Goal: Task Accomplishment & Management: Use online tool/utility

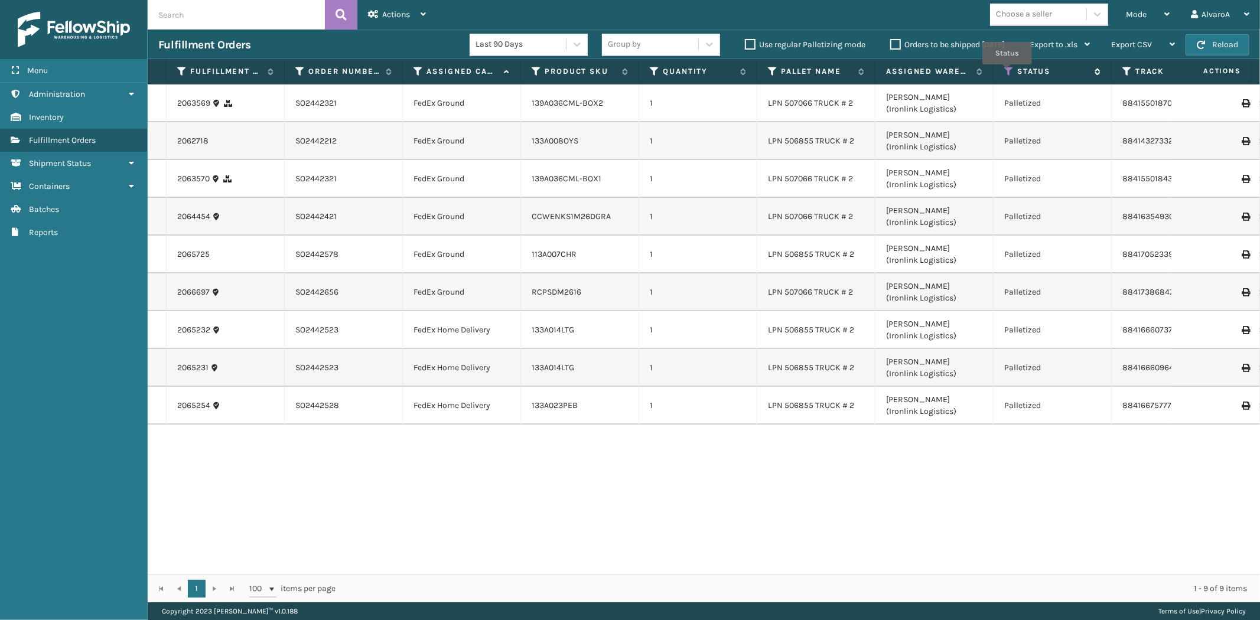
click at [1007, 73] on icon at bounding box center [1008, 71] width 9 height 11
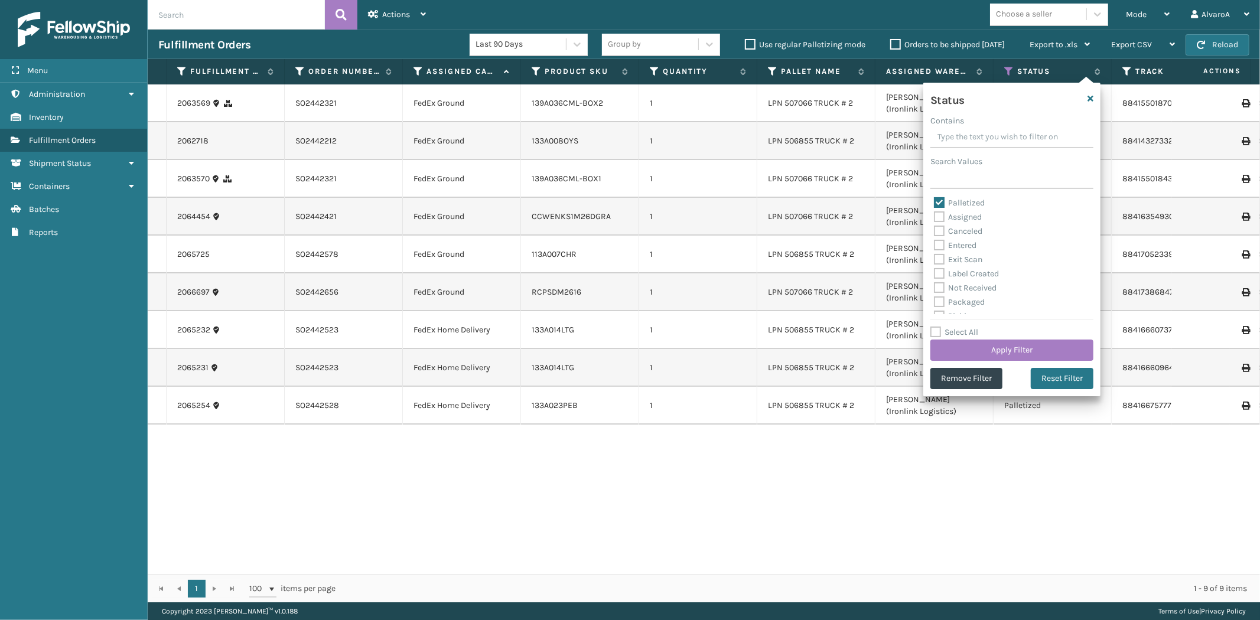
click at [902, 34] on div "Last 90 Days Group by Use regular Palletizing mode Orders to be shipped [DATE] …" at bounding box center [784, 45] width 631 height 30
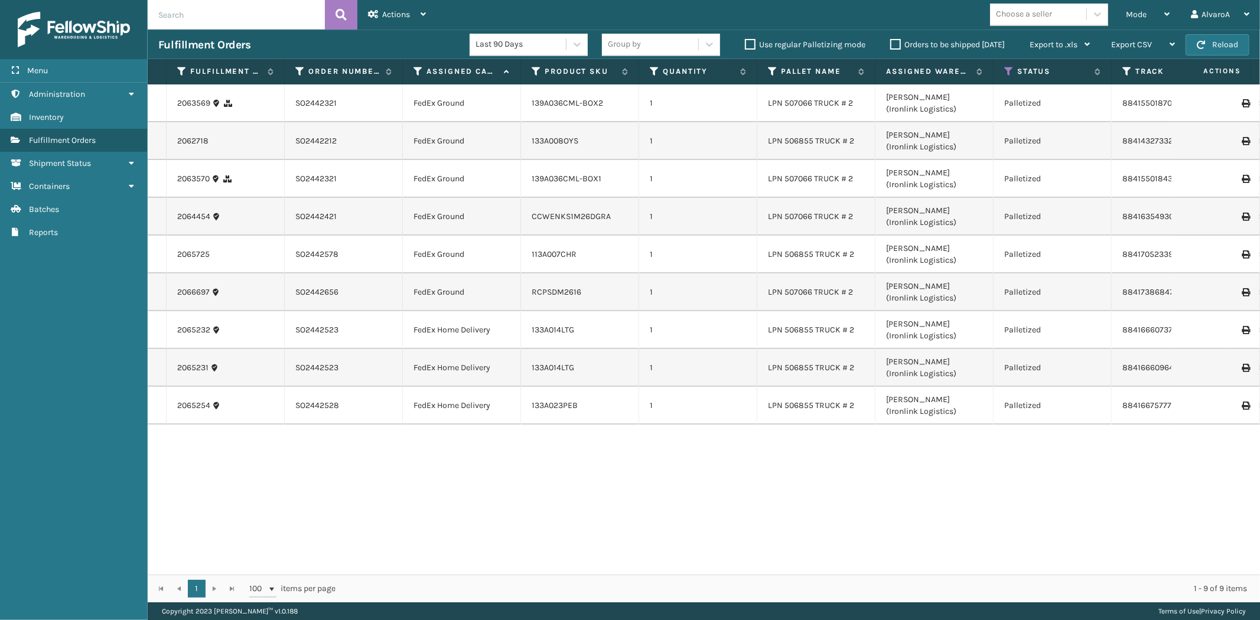
click at [899, 41] on label "Orders to be shipped [DATE]" at bounding box center [947, 45] width 115 height 10
click at [891, 41] on input "Orders to be shipped [DATE]" at bounding box center [890, 42] width 1 height 8
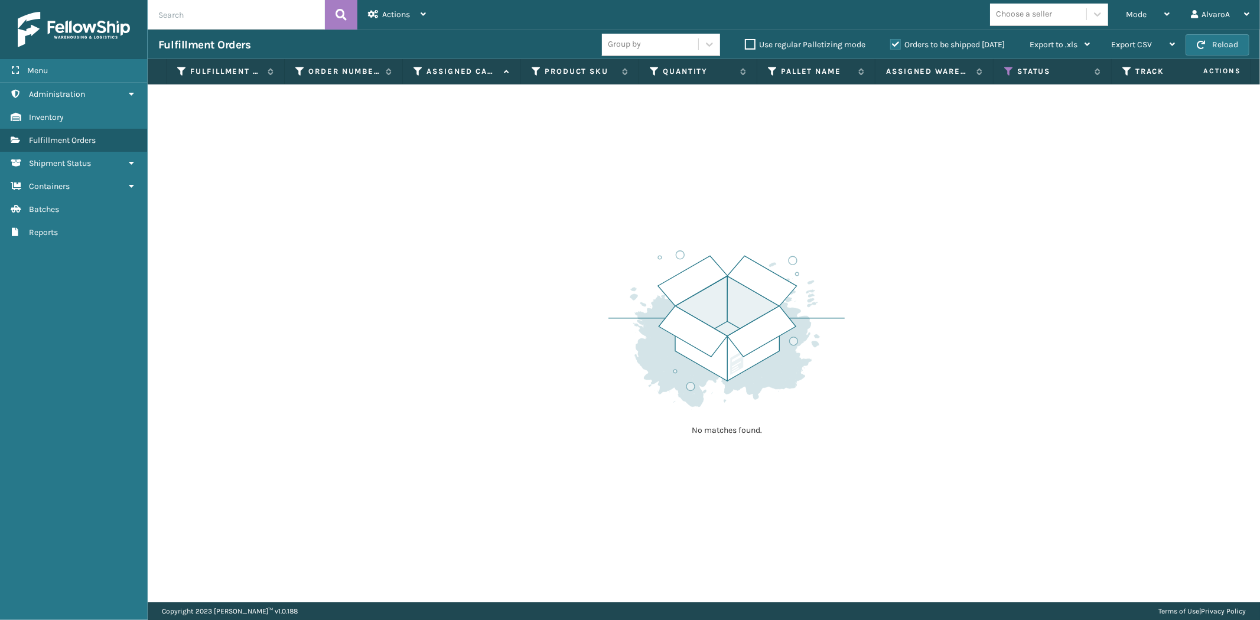
click at [899, 41] on label "Orders to be shipped [DATE]" at bounding box center [947, 45] width 115 height 10
click at [891, 41] on input "Orders to be shipped [DATE]" at bounding box center [890, 42] width 1 height 8
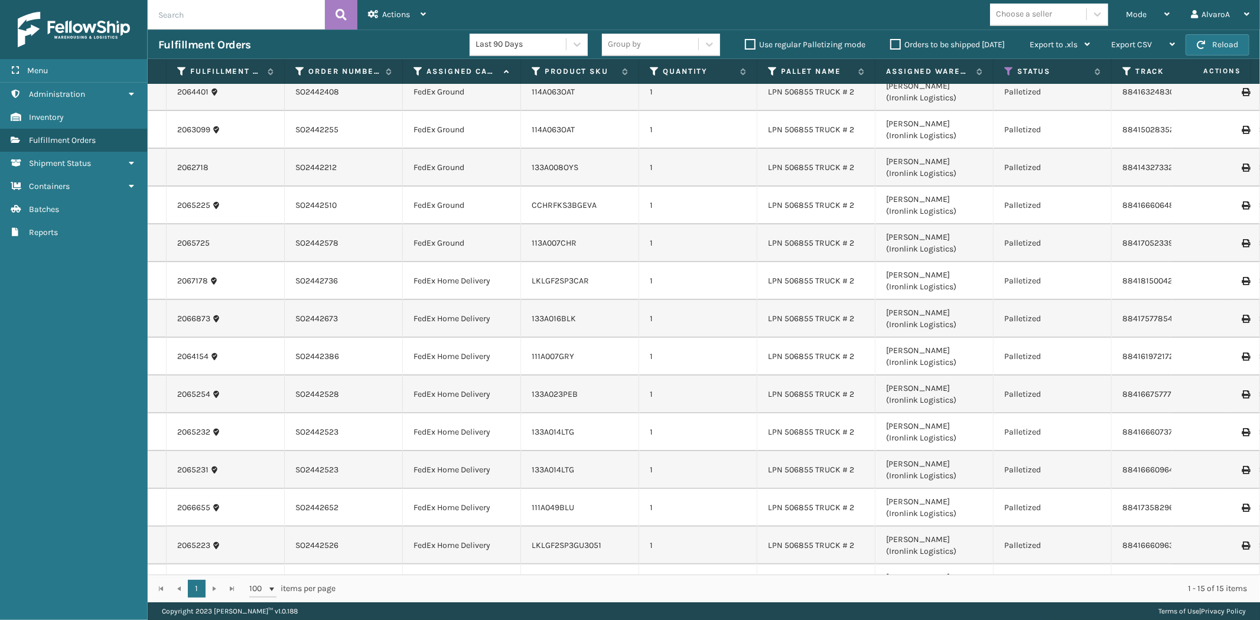
scroll to position [86, 0]
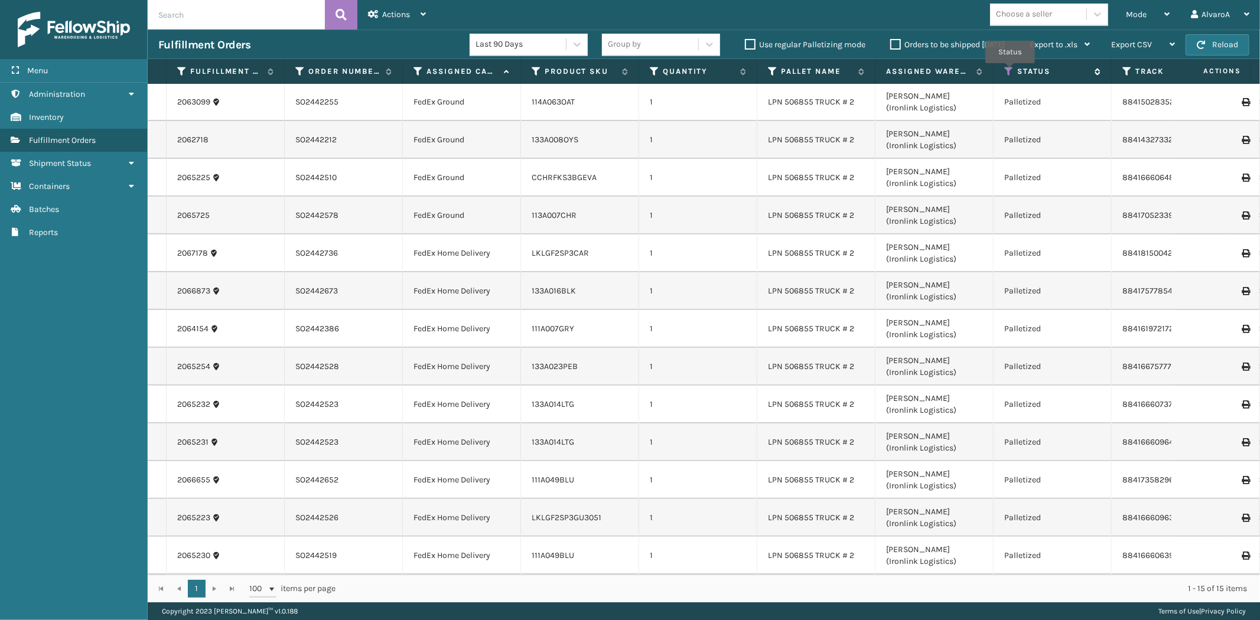
click at [1010, 71] on icon at bounding box center [1008, 71] width 9 height 11
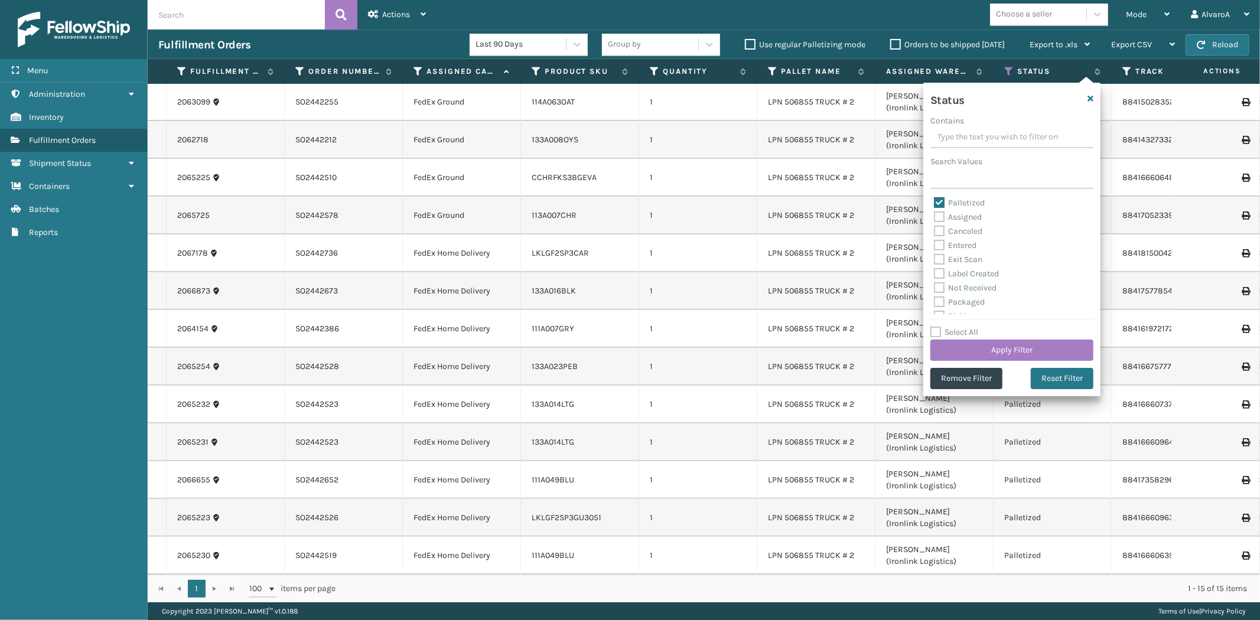
click at [957, 217] on label "Assigned" at bounding box center [958, 217] width 48 height 10
click at [934, 217] on input "Assigned" at bounding box center [934, 214] width 1 height 8
checkbox input "true"
click at [937, 203] on label "Palletized" at bounding box center [959, 203] width 51 height 10
click at [934, 203] on input "Palletized" at bounding box center [934, 200] width 1 height 8
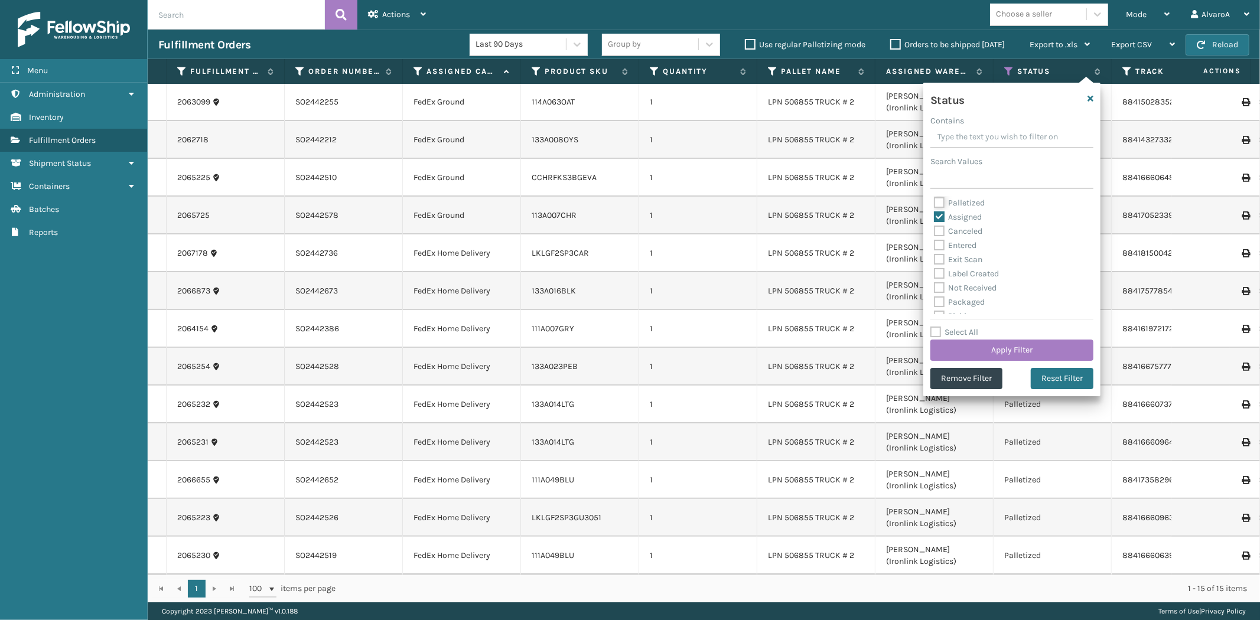
checkbox input "false"
click at [967, 351] on button "Apply Filter" at bounding box center [1011, 350] width 163 height 21
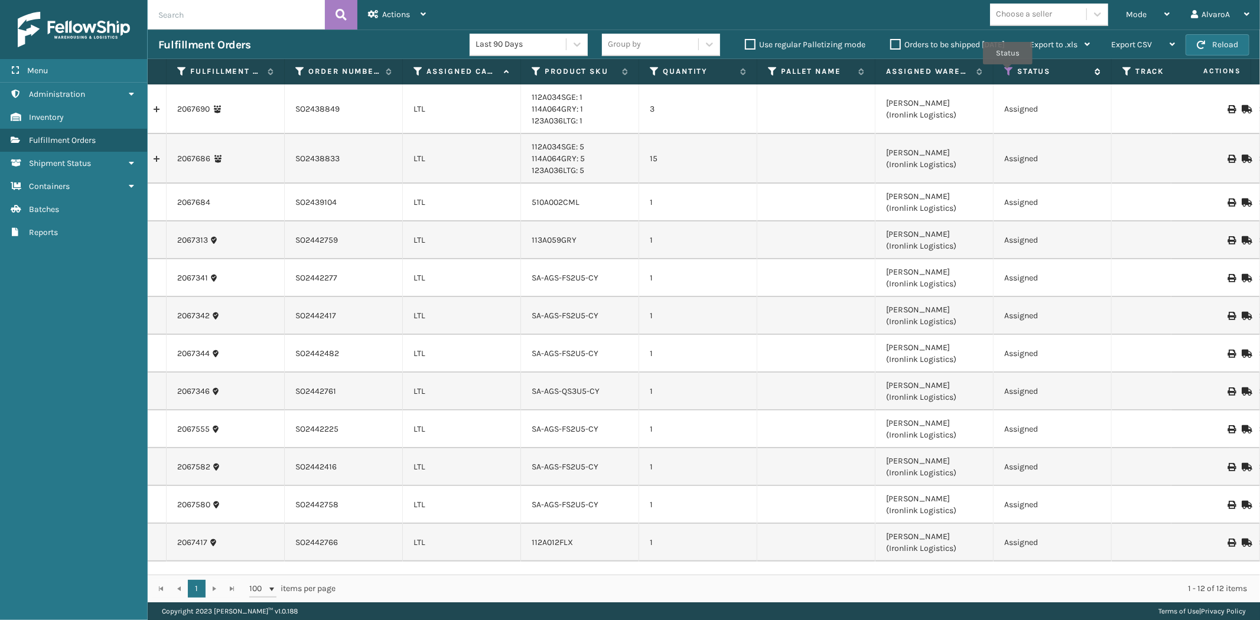
click at [1007, 73] on icon at bounding box center [1008, 71] width 9 height 11
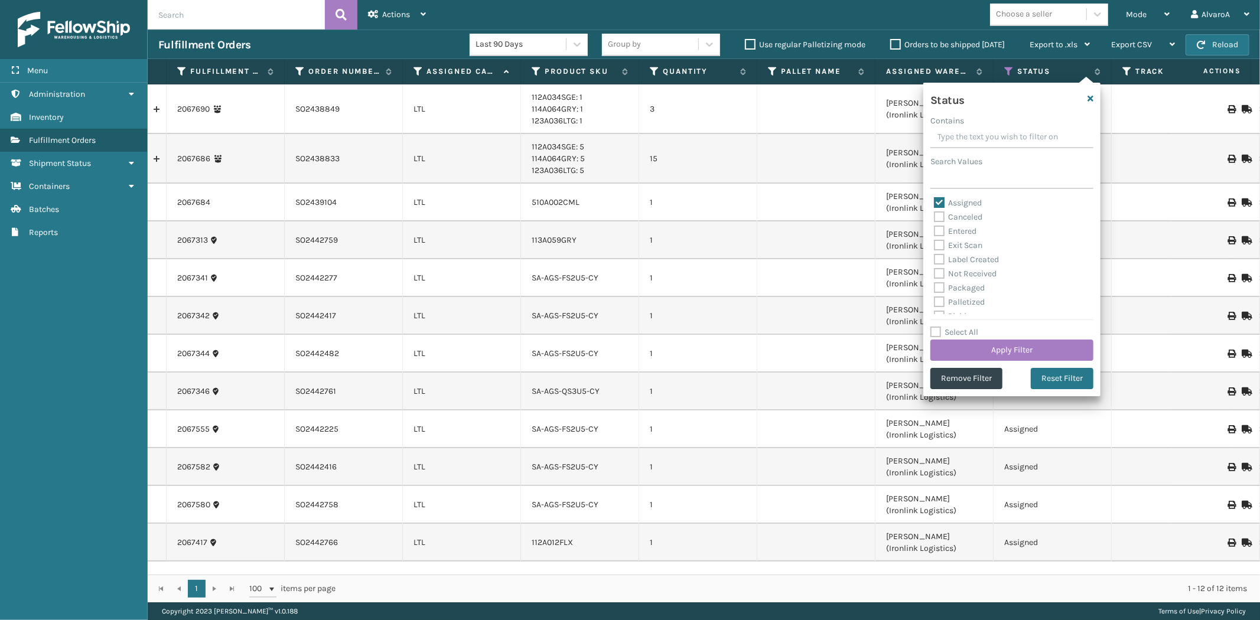
click at [942, 203] on label "Assigned" at bounding box center [958, 203] width 48 height 10
click at [934, 203] on input "Assigned" at bounding box center [934, 200] width 1 height 8
checkbox input "false"
click at [937, 248] on label "Picking" at bounding box center [955, 251] width 42 height 10
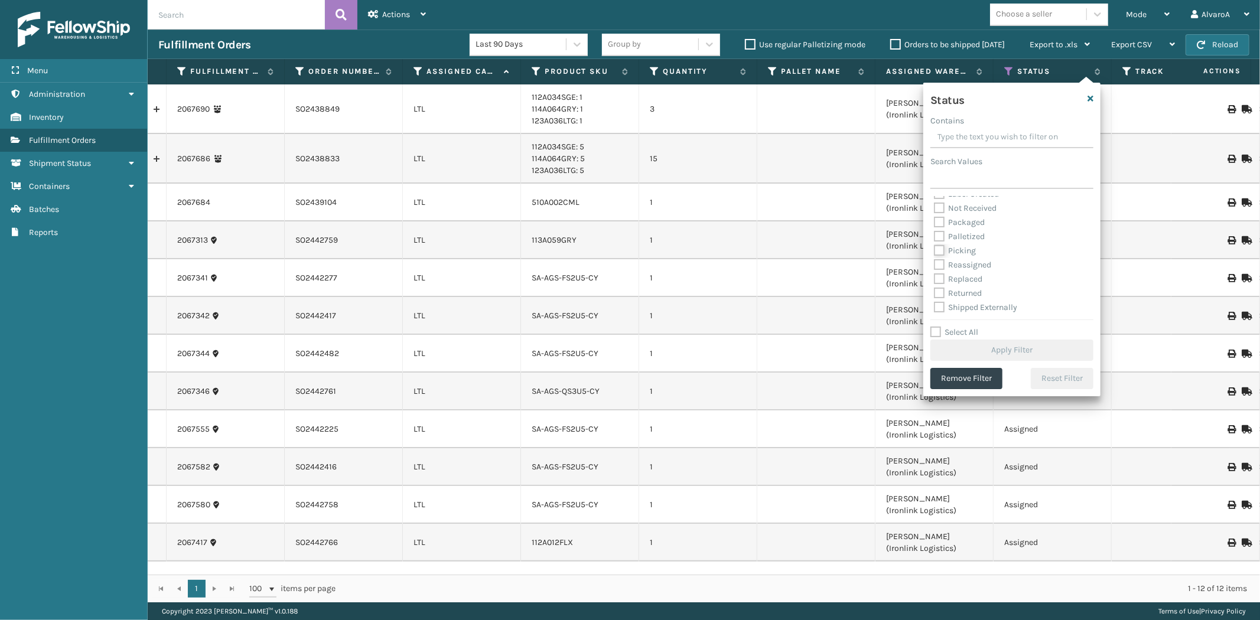
click at [934, 248] on input "Picking" at bounding box center [934, 248] width 1 height 8
checkbox input "true"
click at [945, 351] on button "Apply Filter" at bounding box center [1011, 350] width 163 height 21
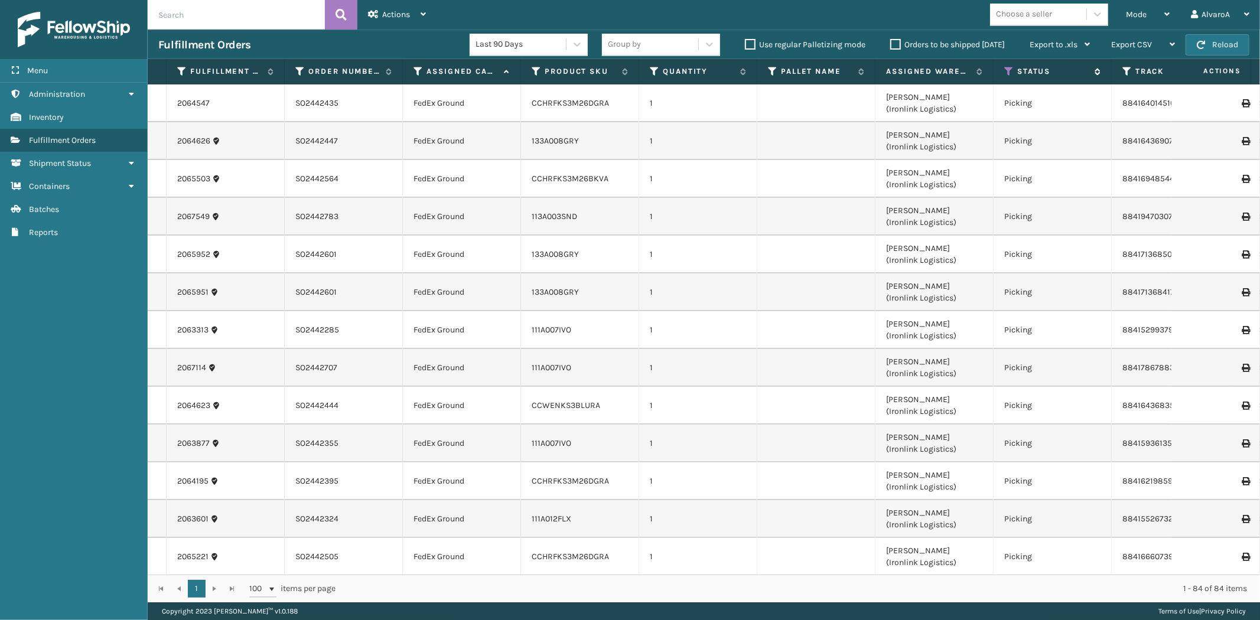
click at [1014, 74] on div "Status" at bounding box center [1052, 71] width 96 height 11
click at [1011, 74] on icon at bounding box center [1008, 71] width 9 height 11
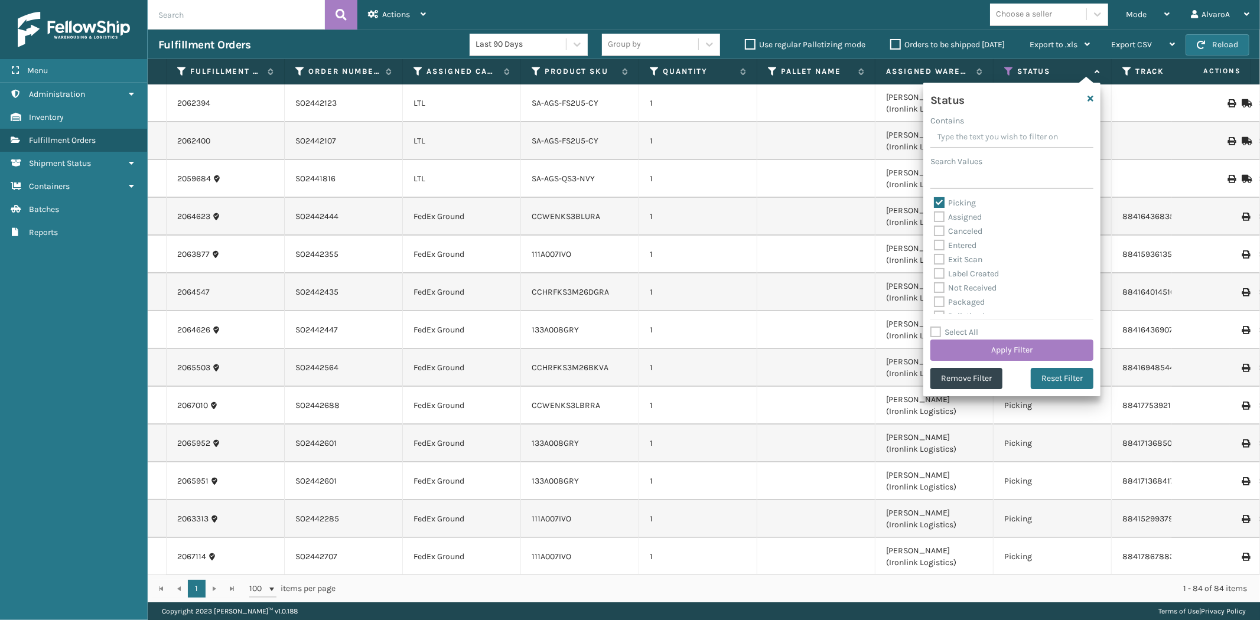
click at [942, 207] on label "Picking" at bounding box center [955, 203] width 42 height 10
click at [934, 204] on input "Picking" at bounding box center [934, 200] width 1 height 8
checkbox input "false"
click at [941, 249] on label "Palletized" at bounding box center [959, 251] width 51 height 10
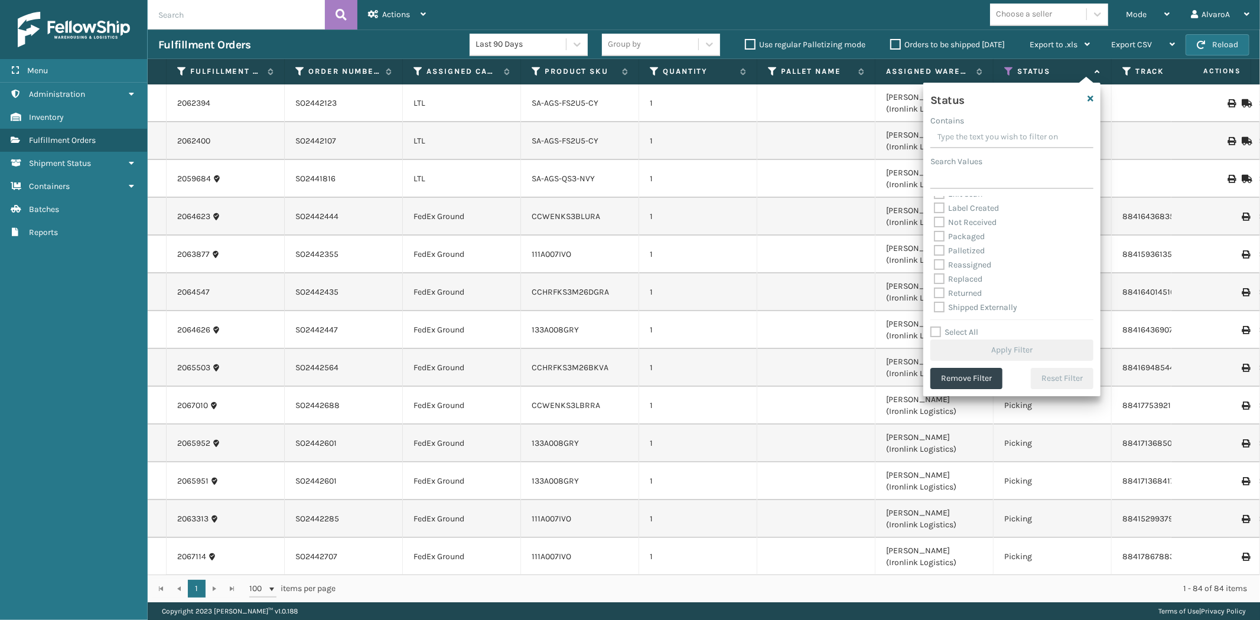
click at [934, 249] on input "Palletized" at bounding box center [934, 248] width 1 height 8
checkbox input "true"
click at [943, 344] on button "Apply Filter" at bounding box center [1011, 350] width 163 height 21
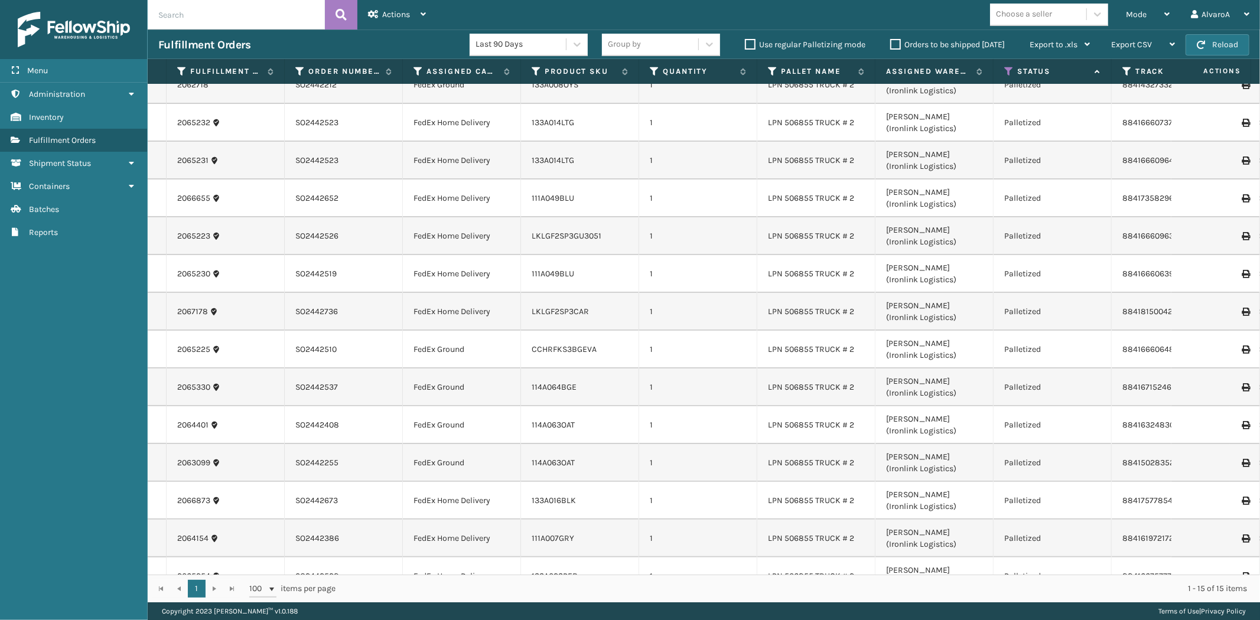
scroll to position [86, 0]
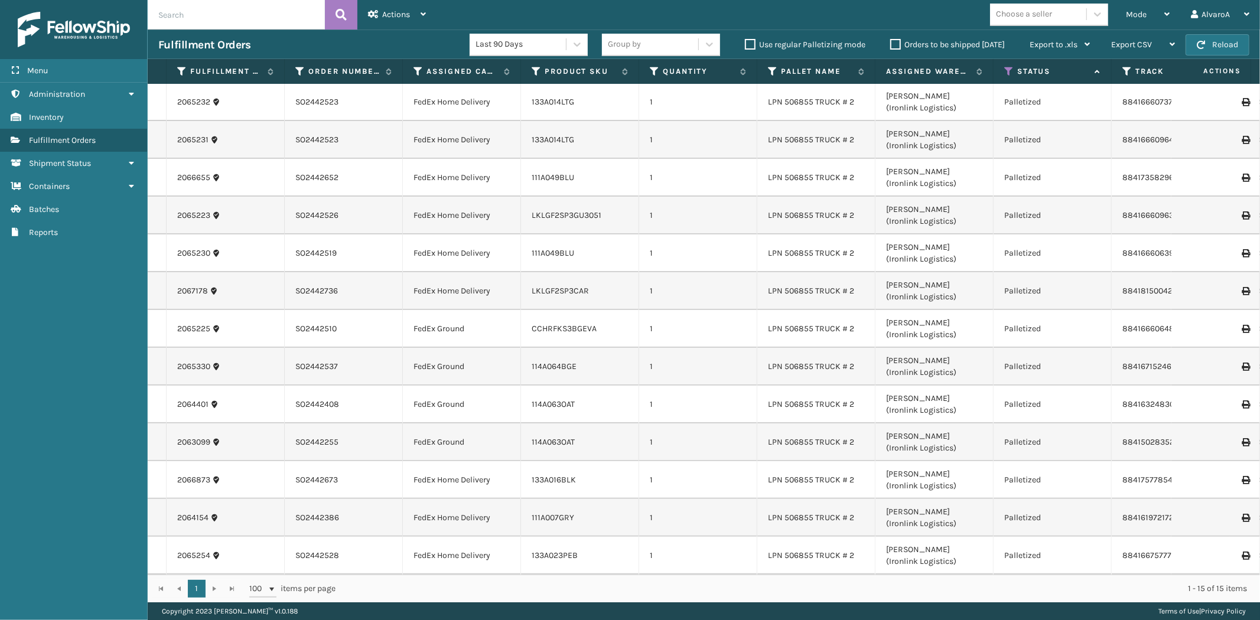
click at [1114, 13] on div "Choose a seller" at bounding box center [1052, 15] width 125 height 22
click at [1131, 14] on span "Mode" at bounding box center [1136, 14] width 21 height 10
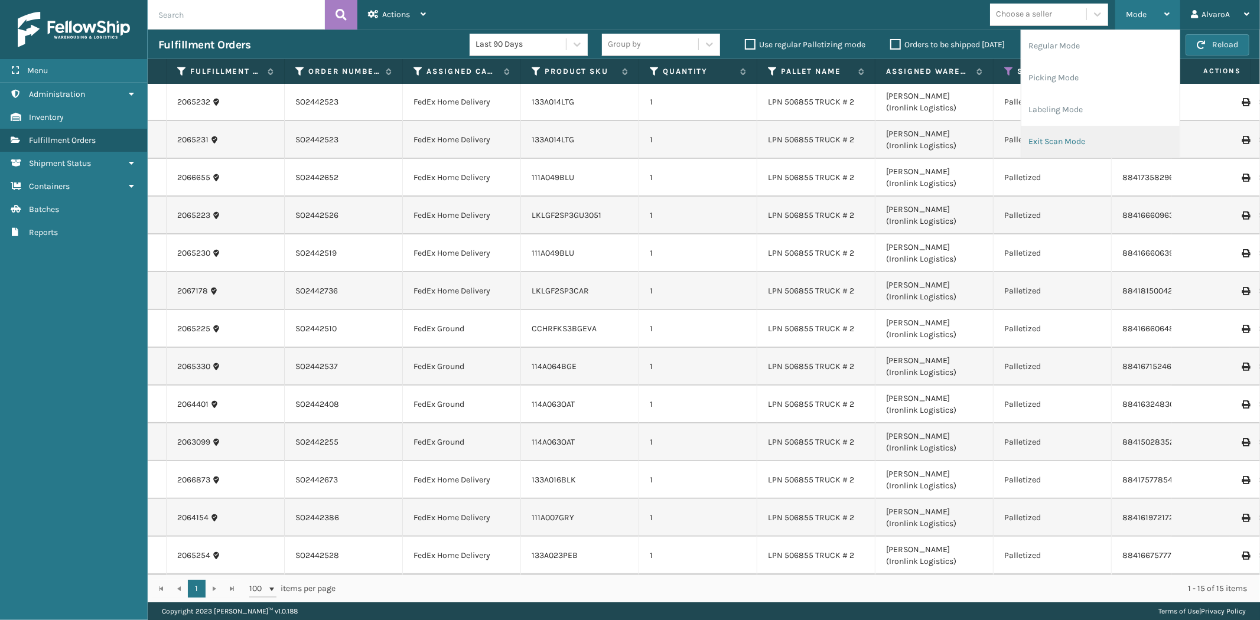
click at [1081, 136] on li "Exit Scan Mode" at bounding box center [1100, 142] width 158 height 32
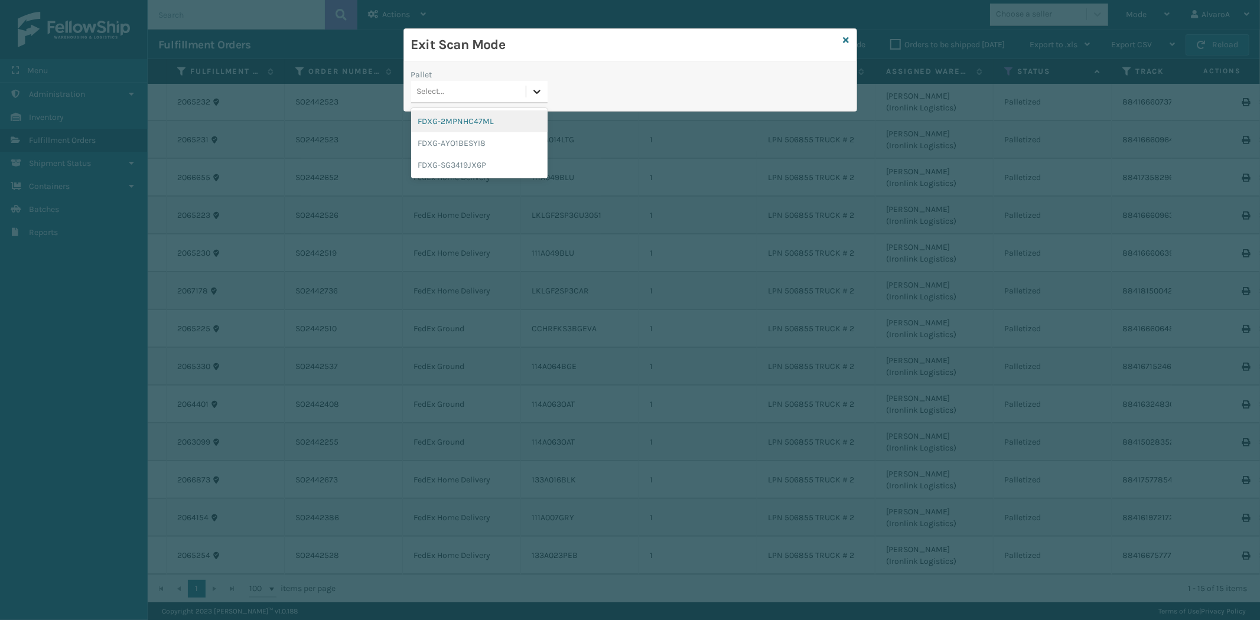
click at [527, 86] on div at bounding box center [536, 91] width 21 height 21
click at [458, 171] on div "FDXG-SG3419JX6P" at bounding box center [479, 165] width 136 height 22
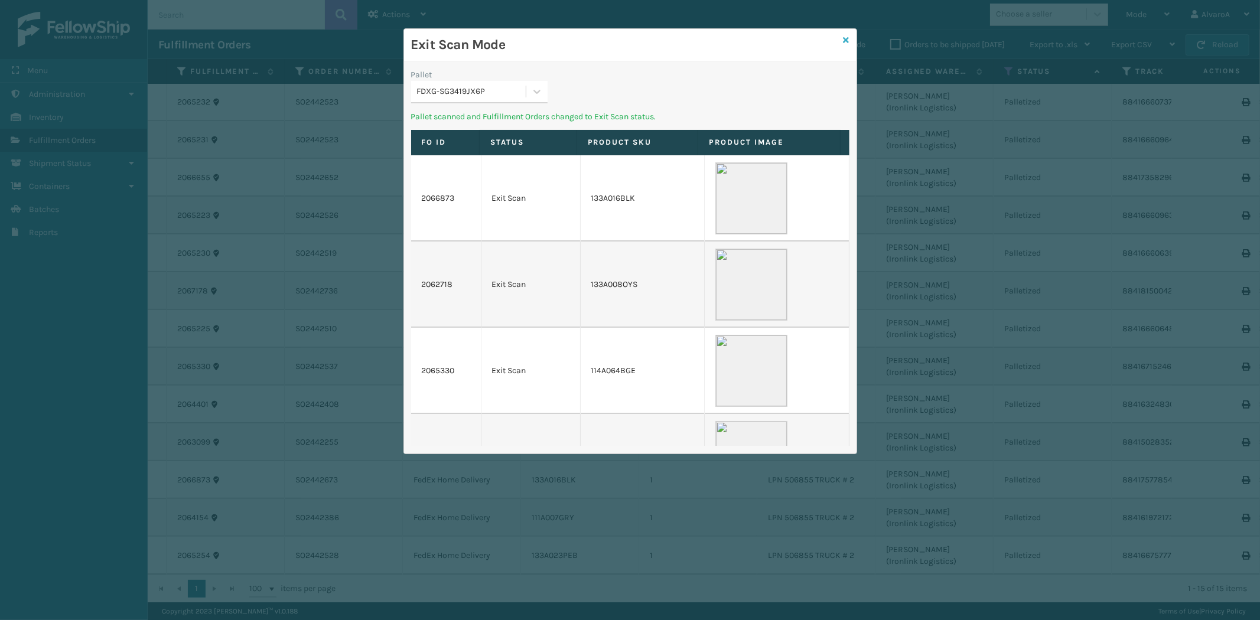
click at [844, 38] on icon at bounding box center [846, 40] width 6 height 8
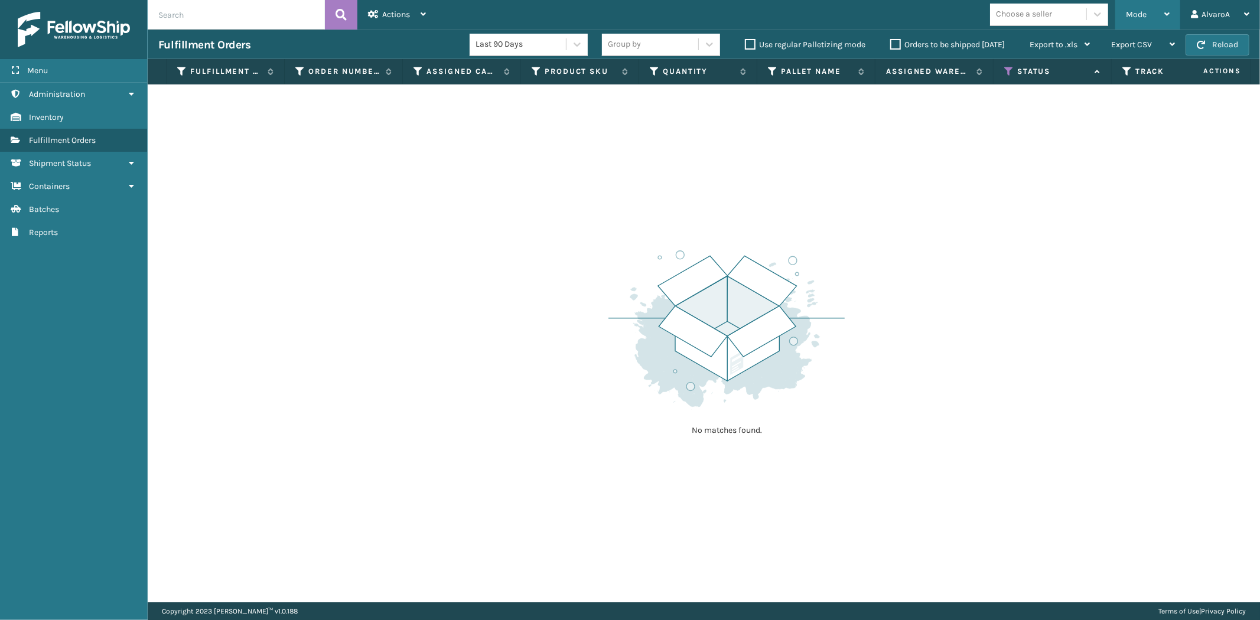
click at [1156, 4] on div "Mode" at bounding box center [1148, 15] width 44 height 30
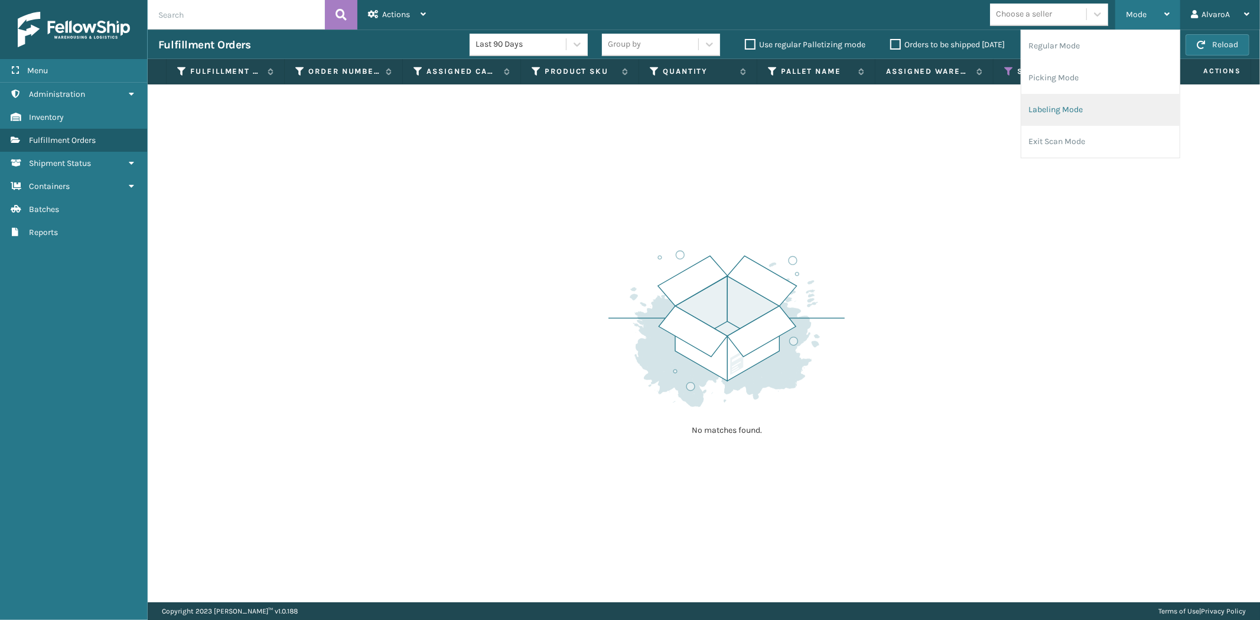
click at [1065, 101] on li "Labeling Mode" at bounding box center [1100, 110] width 158 height 32
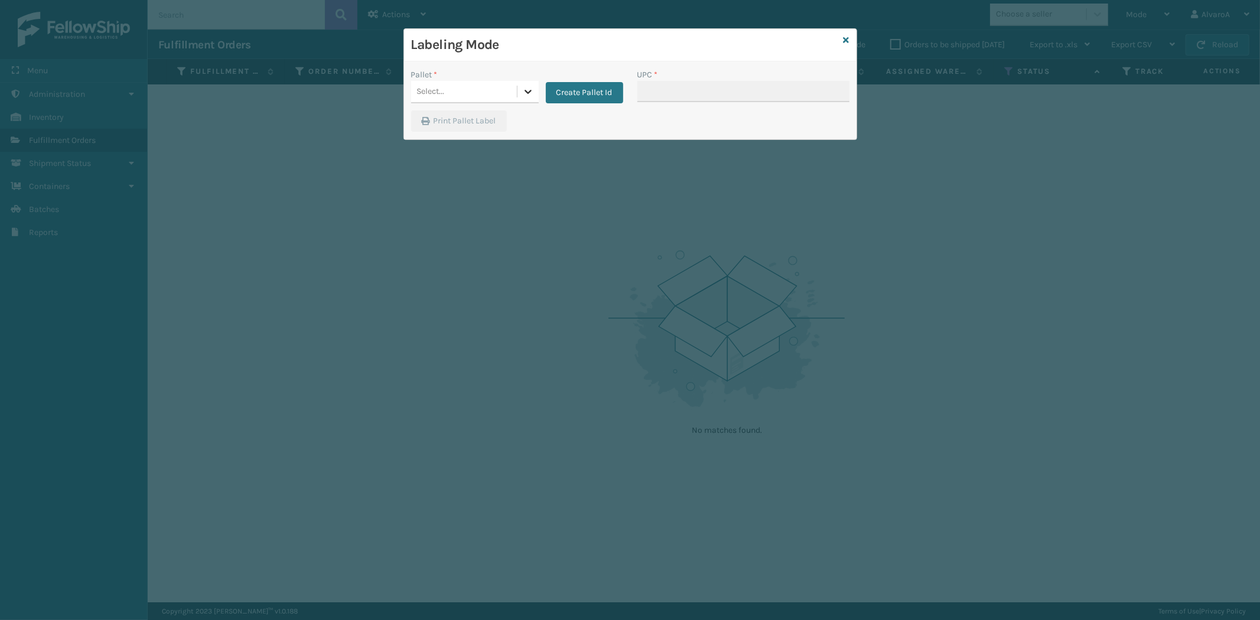
click at [531, 99] on div at bounding box center [527, 91] width 21 height 21
click at [555, 92] on button "Create Pallet Id" at bounding box center [584, 92] width 77 height 21
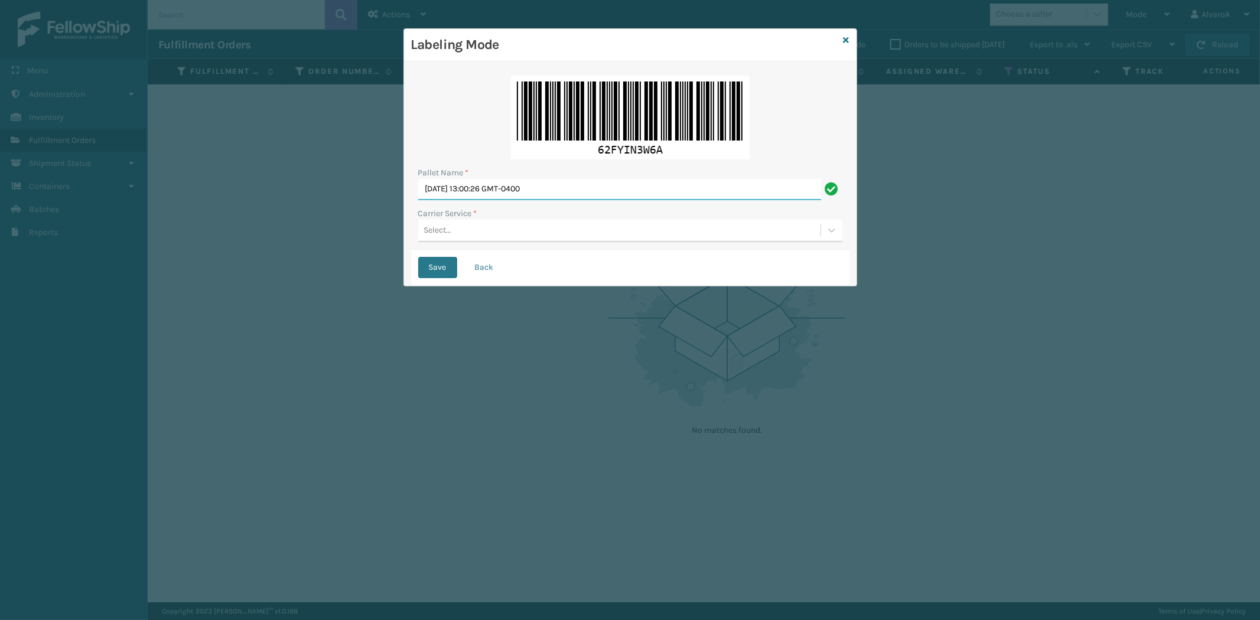
drag, startPoint x: 566, startPoint y: 185, endPoint x: 146, endPoint y: 217, distance: 420.4
click at [178, 239] on div "Labeling Mode Pallet Name * [DATE] 13:00:26 GMT-0400 Carrier Service * Select..…" at bounding box center [630, 310] width 1260 height 620
type input "LPN 507098 #1"
click at [520, 231] on div "Select..." at bounding box center [619, 230] width 402 height 19
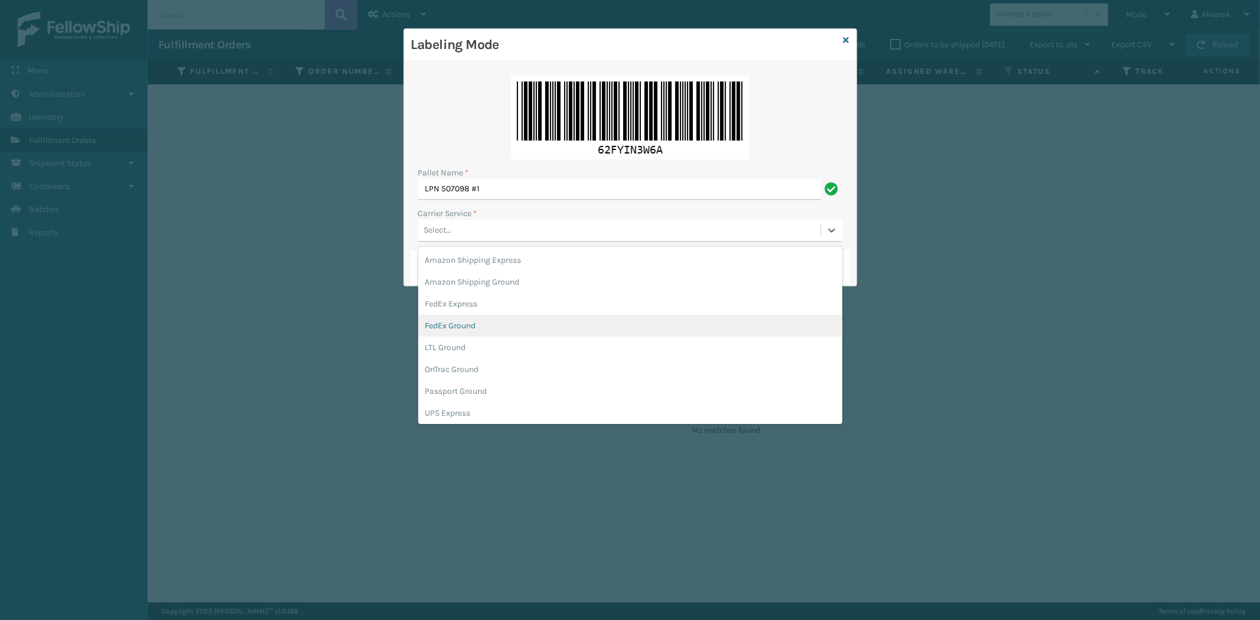
click at [491, 317] on div "FedEx Ground" at bounding box center [630, 326] width 424 height 22
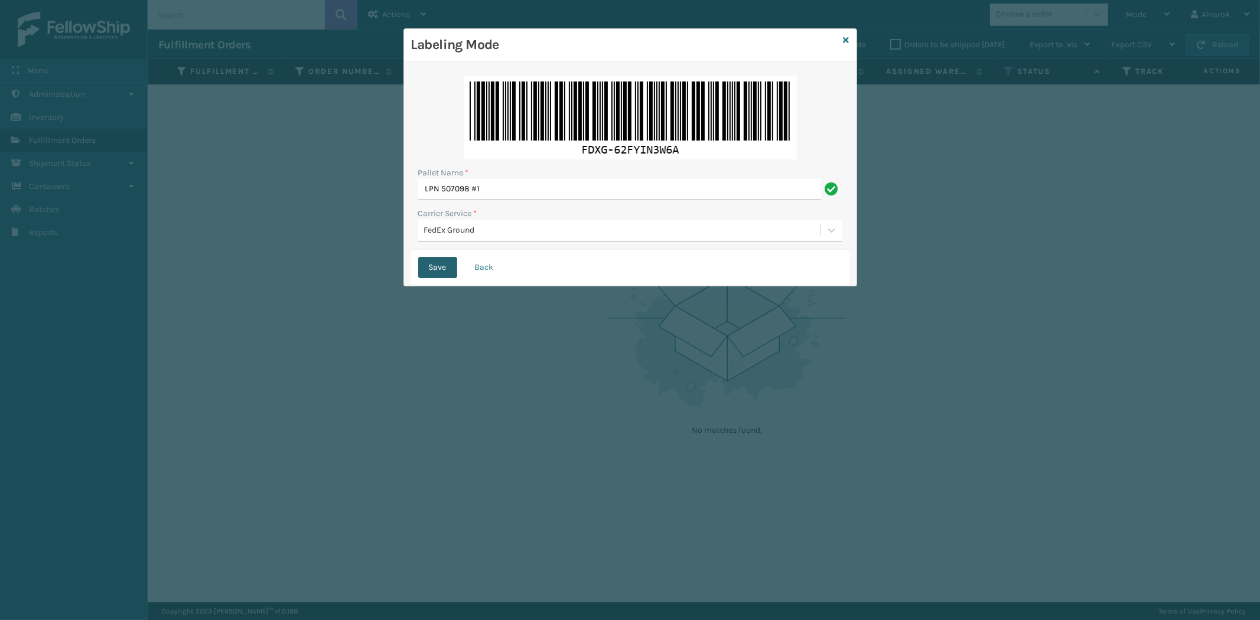
click at [432, 272] on button "Save" at bounding box center [437, 267] width 39 height 21
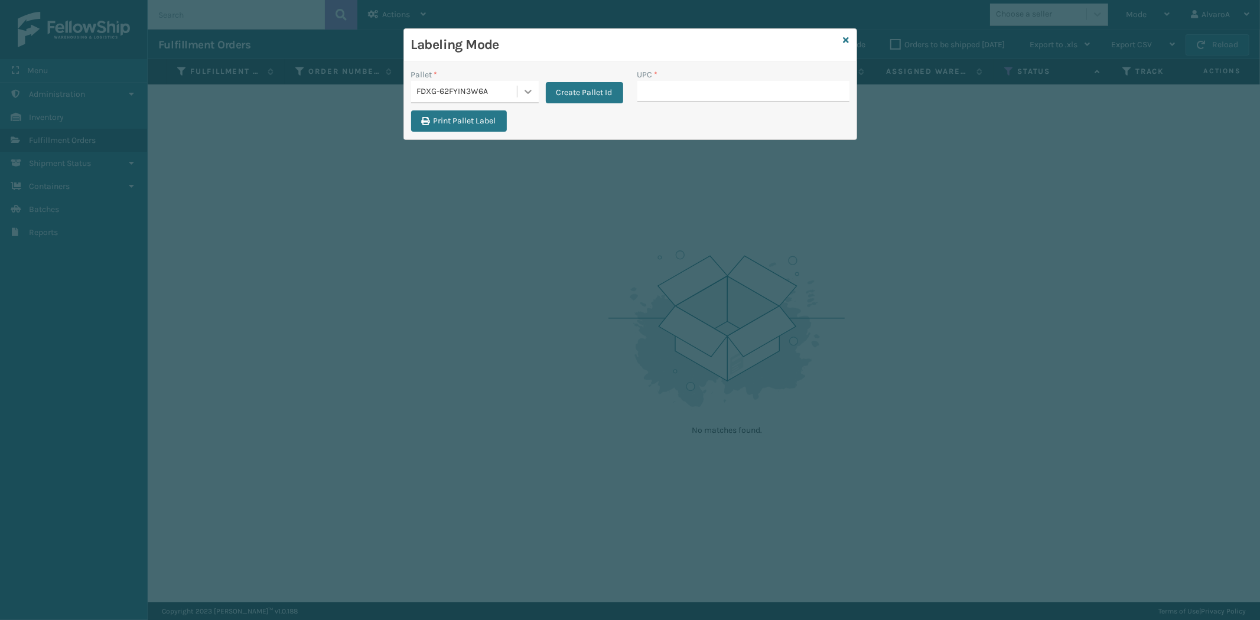
click at [529, 93] on icon at bounding box center [528, 92] width 12 height 12
click at [583, 89] on button "Create Pallet Id" at bounding box center [584, 92] width 77 height 21
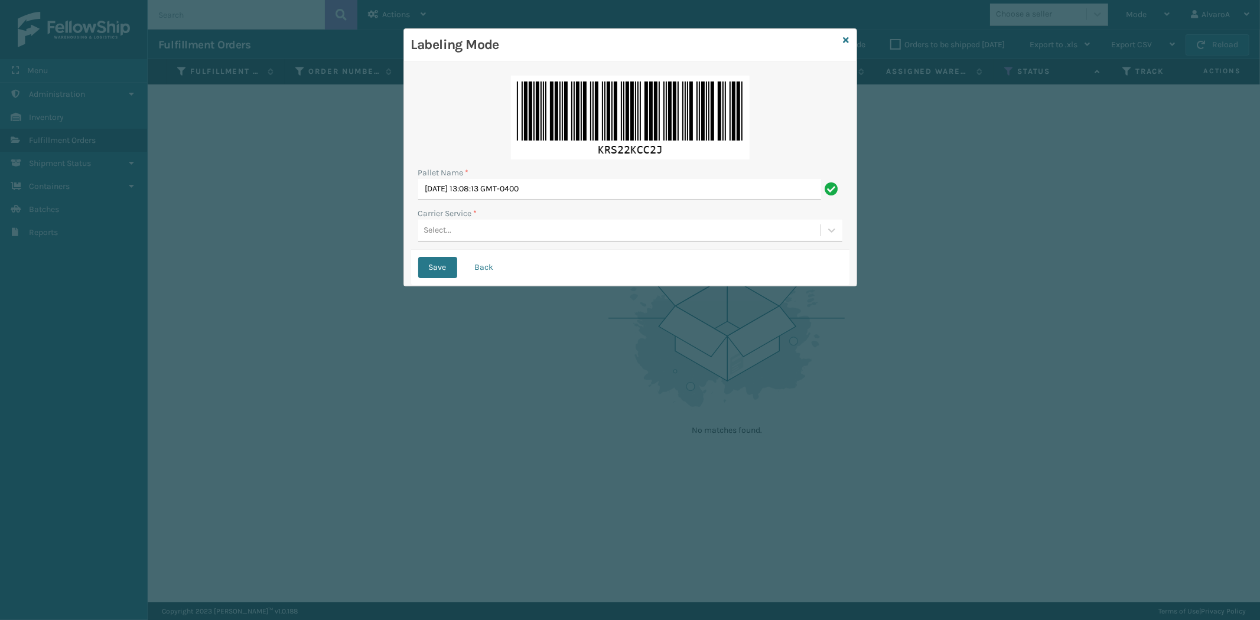
drag, startPoint x: 380, startPoint y: 232, endPoint x: 356, endPoint y: 234, distance: 23.7
click at [356, 234] on div "Labeling Mode Pallet Name * [DATE] 13:08:13 GMT-0400 Carrier Service * Select..…" at bounding box center [630, 310] width 1260 height 620
drag, startPoint x: 575, startPoint y: 188, endPoint x: 259, endPoint y: 204, distance: 316.4
click at [259, 205] on div "Labeling Mode Pallet Name * [DATE] 13:08:13 GMT-0400 Carrier Service * Select..…" at bounding box center [630, 310] width 1260 height 620
type input "LPN 506854 #1"
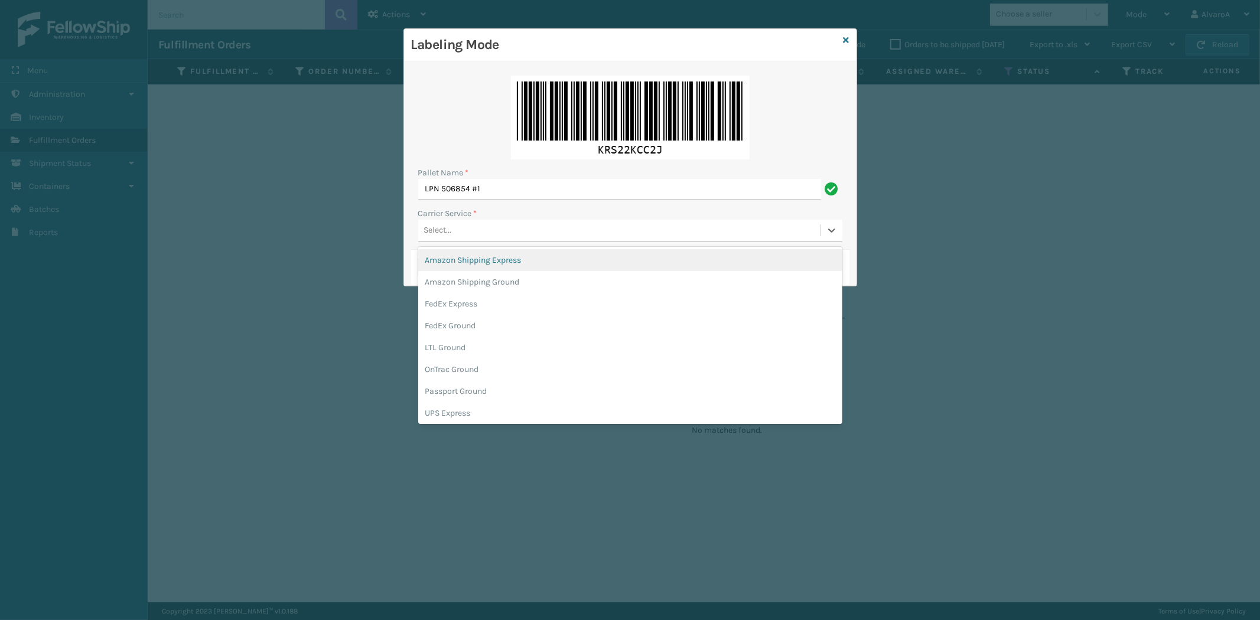
click at [443, 230] on div "Select..." at bounding box center [438, 230] width 28 height 12
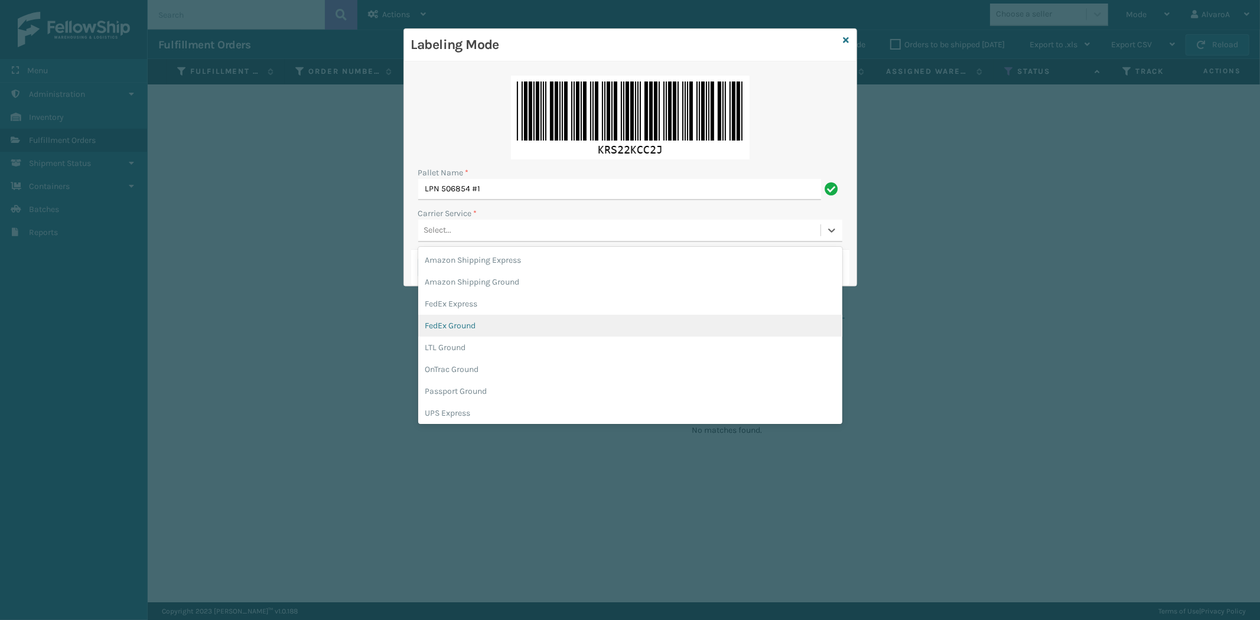
click at [443, 321] on div "FedEx Ground" at bounding box center [630, 326] width 424 height 22
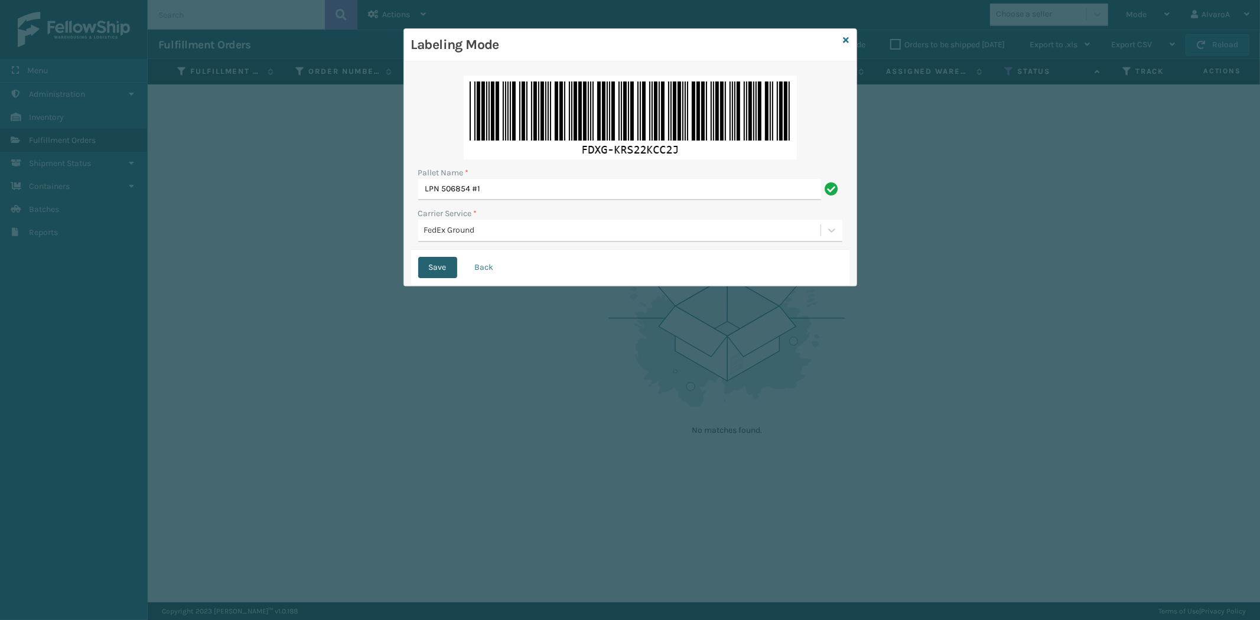
click at [438, 263] on button "Save" at bounding box center [437, 267] width 39 height 21
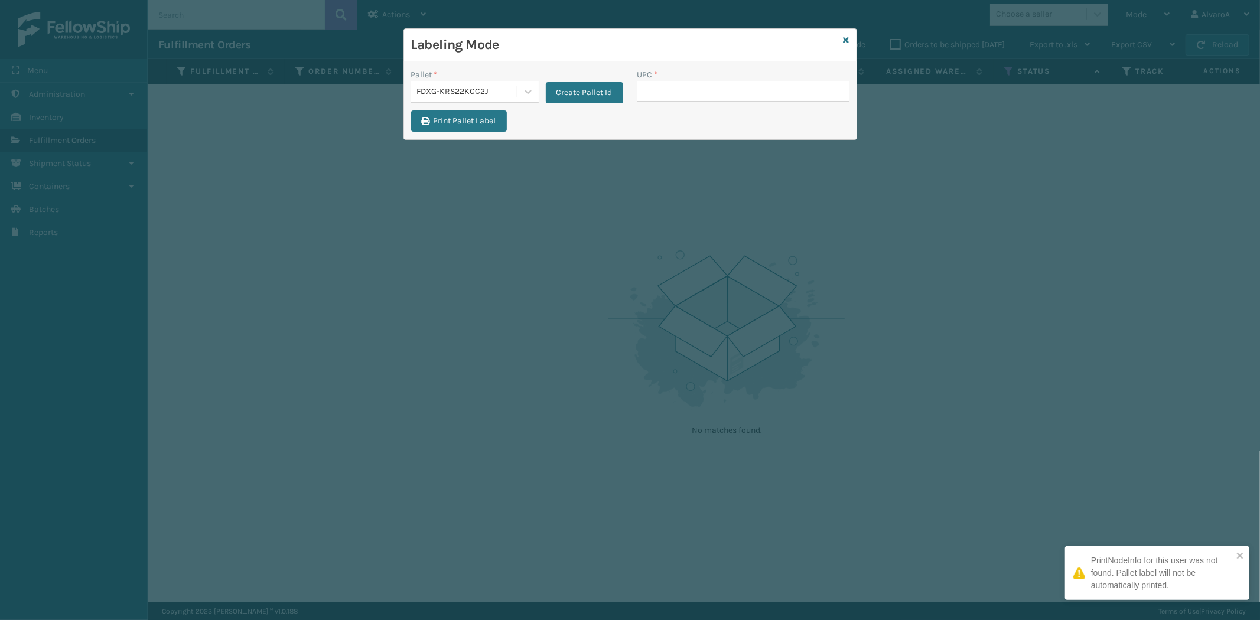
click at [690, 97] on input "UPC *" at bounding box center [743, 91] width 212 height 21
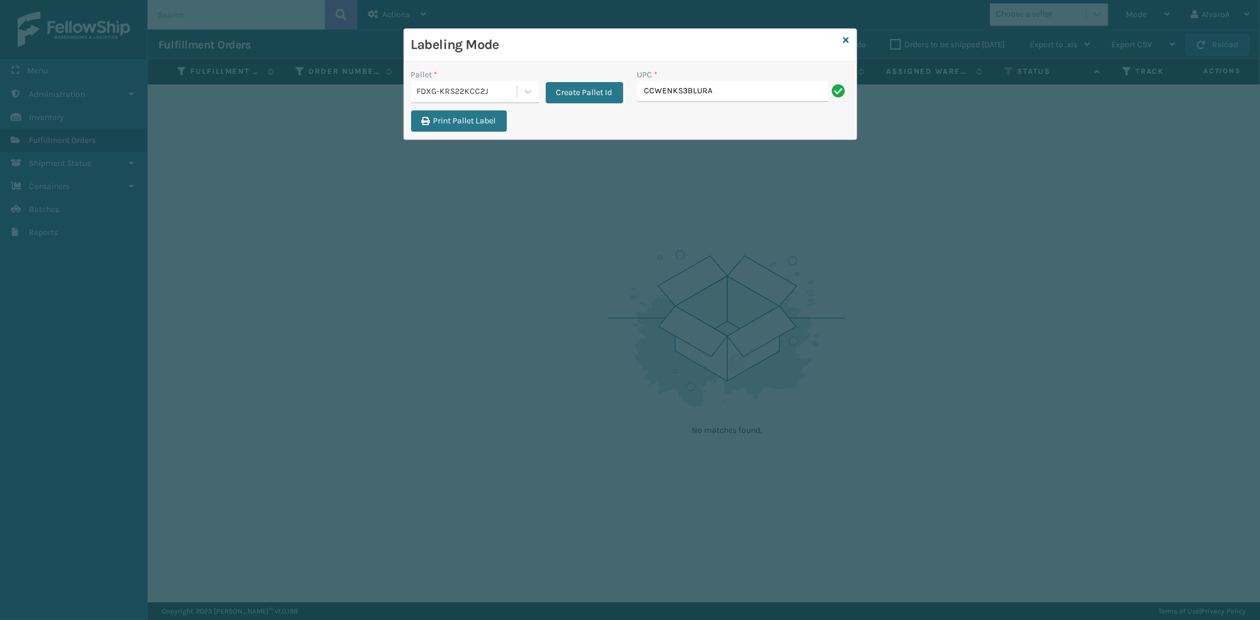
type input "CCWENKS3BLURA"
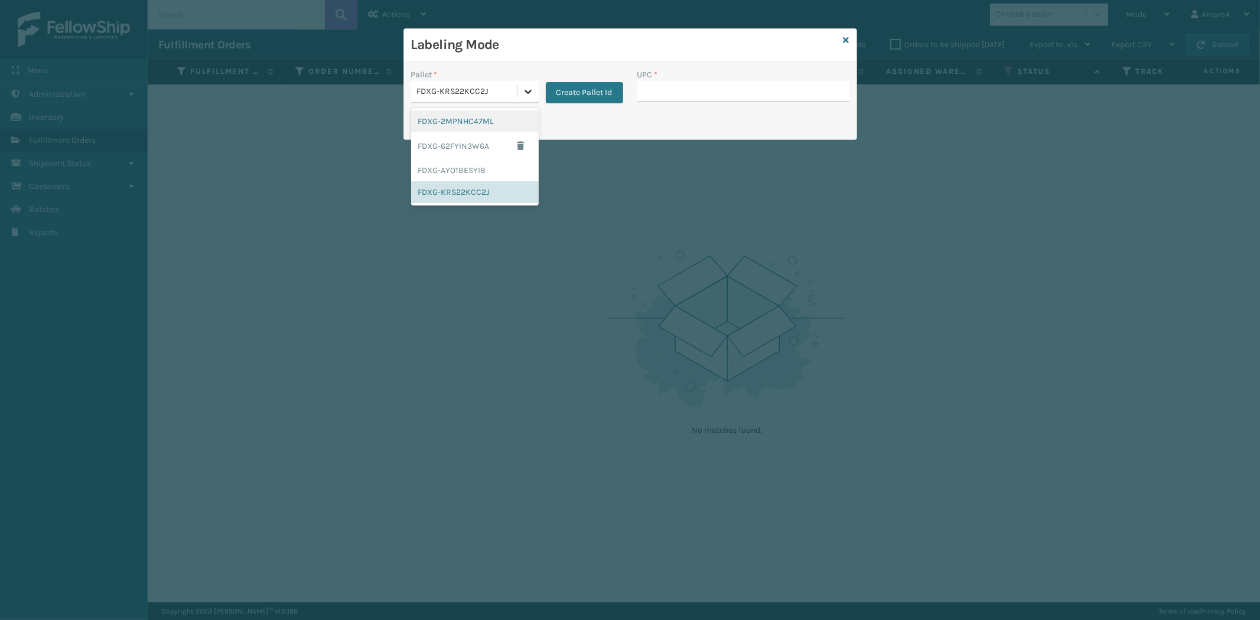
click at [526, 81] on div at bounding box center [527, 91] width 21 height 21
click at [445, 151] on div "FDXG-62FYIN3W6A" at bounding box center [475, 145] width 128 height 27
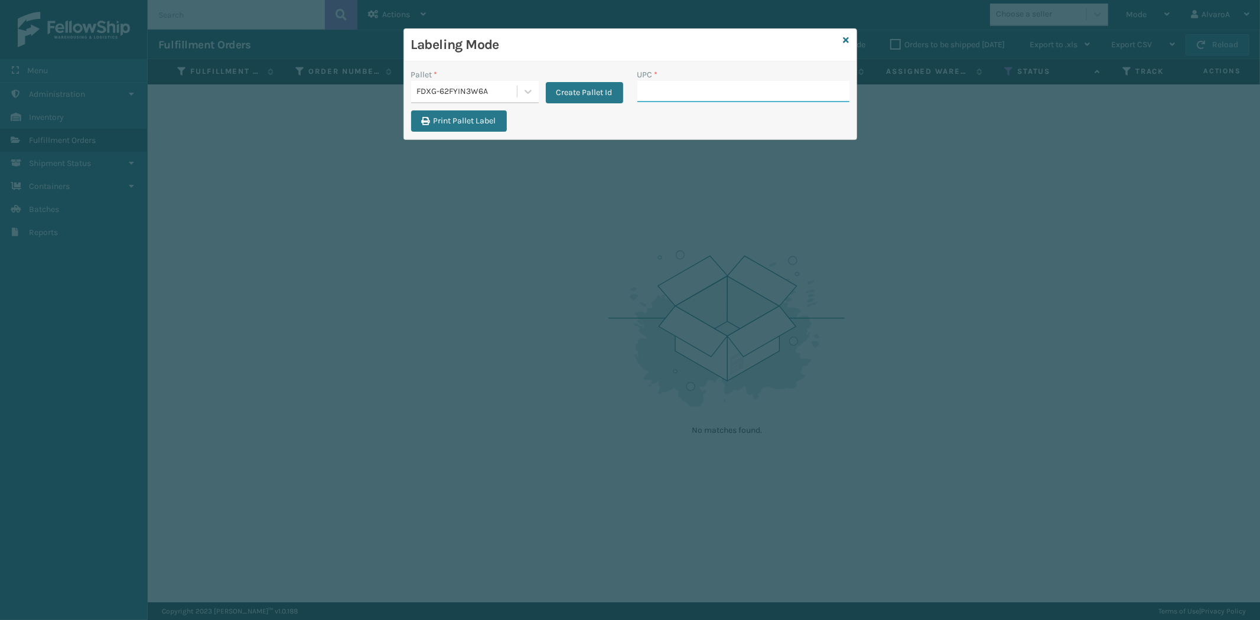
click at [676, 92] on input "UPC *" at bounding box center [743, 91] width 212 height 21
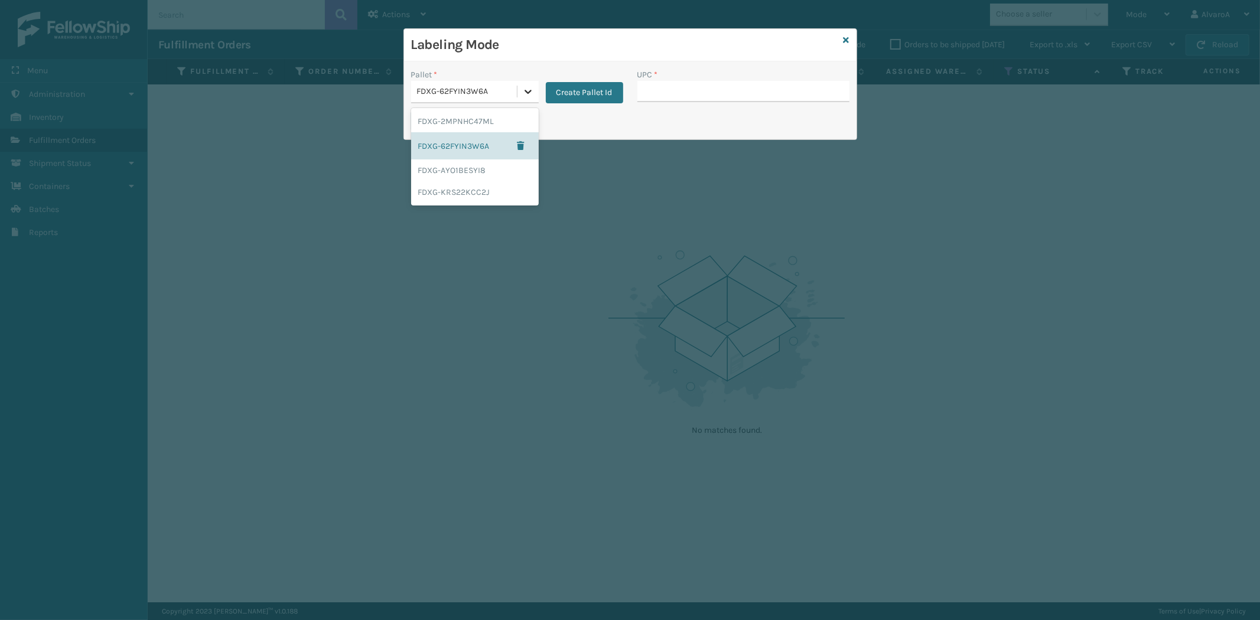
click at [528, 86] on icon at bounding box center [528, 92] width 12 height 12
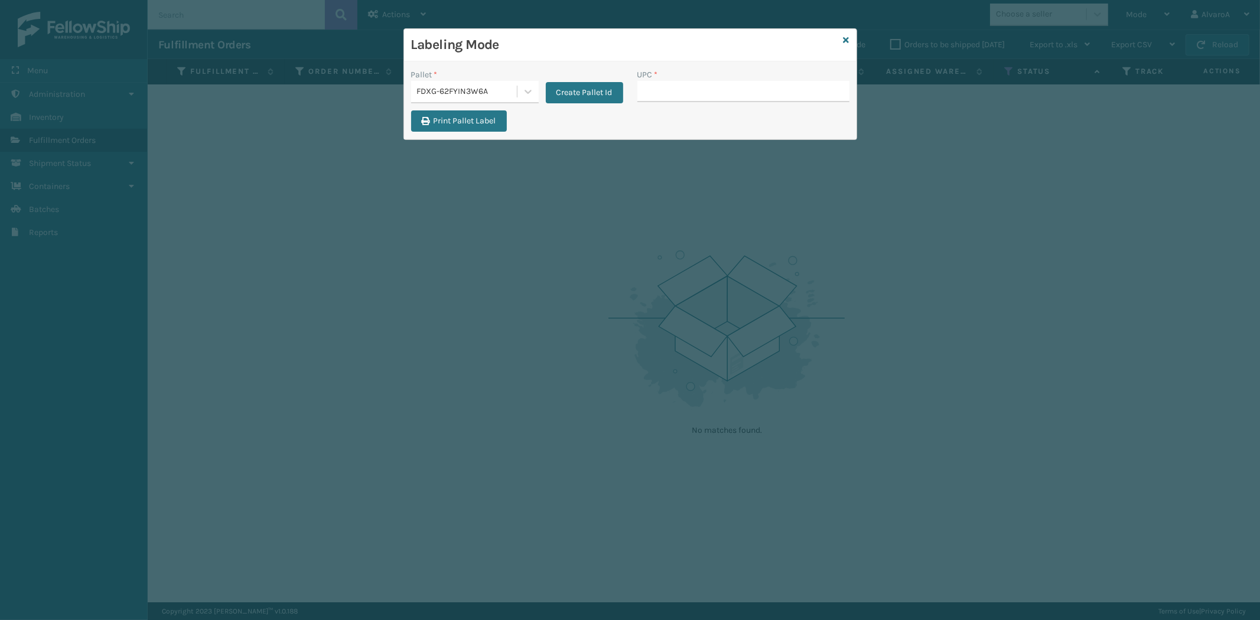
click at [852, 39] on div "Labeling Mode" at bounding box center [630, 45] width 452 height 32
click at [844, 39] on icon at bounding box center [846, 40] width 6 height 8
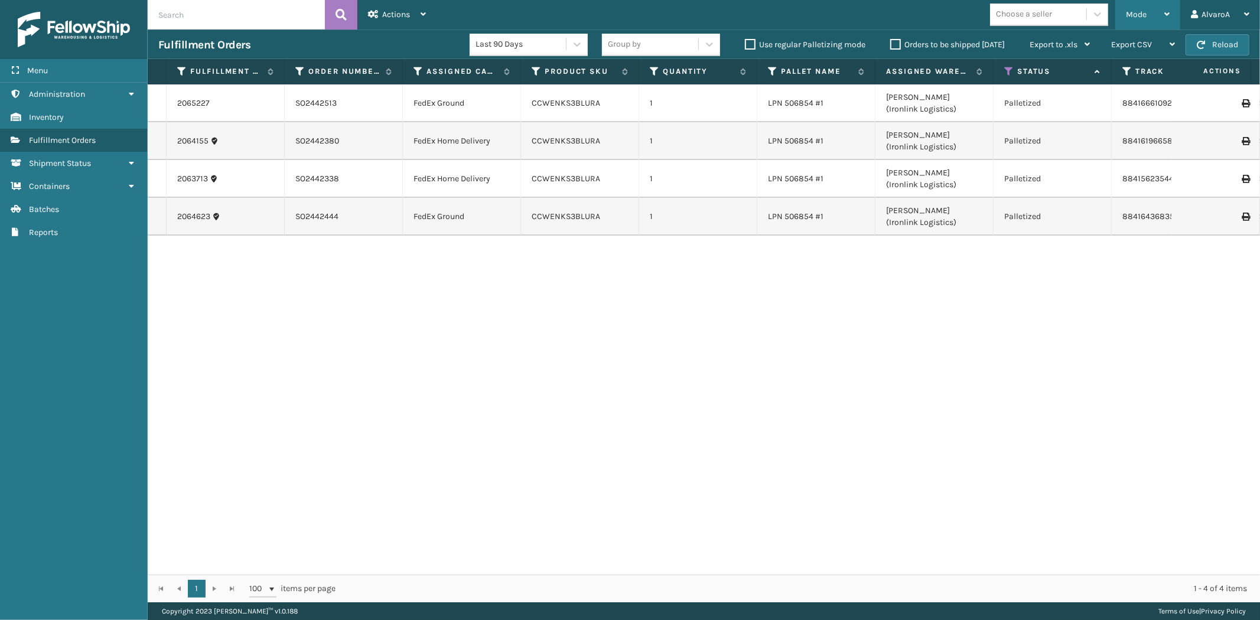
click at [1127, 18] on span "Mode" at bounding box center [1136, 14] width 21 height 10
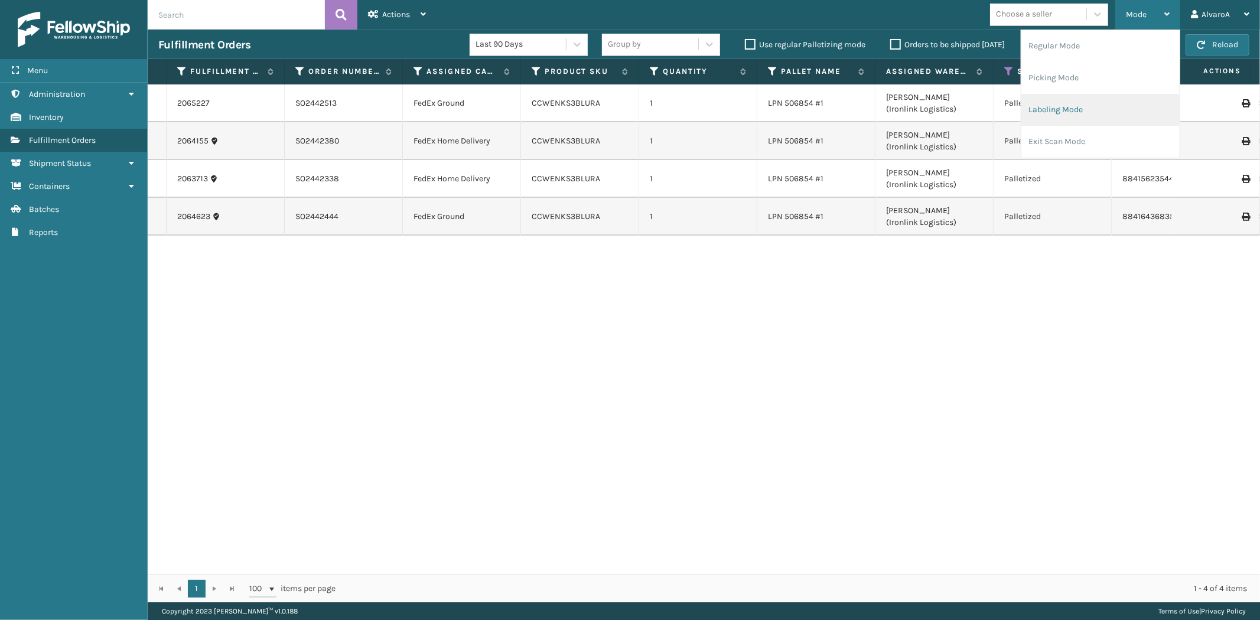
click at [1071, 102] on li "Labeling Mode" at bounding box center [1100, 110] width 158 height 32
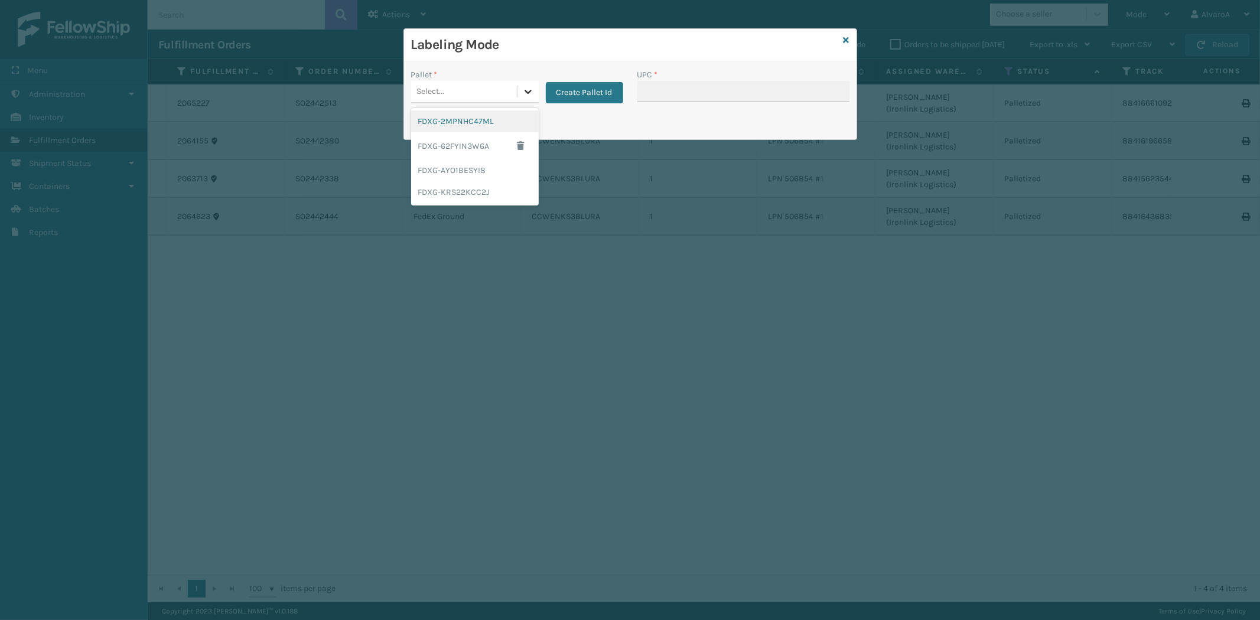
drag, startPoint x: 523, startPoint y: 91, endPoint x: 802, endPoint y: 62, distance: 280.2
click at [524, 91] on icon at bounding box center [528, 92] width 12 height 12
click at [845, 39] on icon at bounding box center [846, 40] width 6 height 8
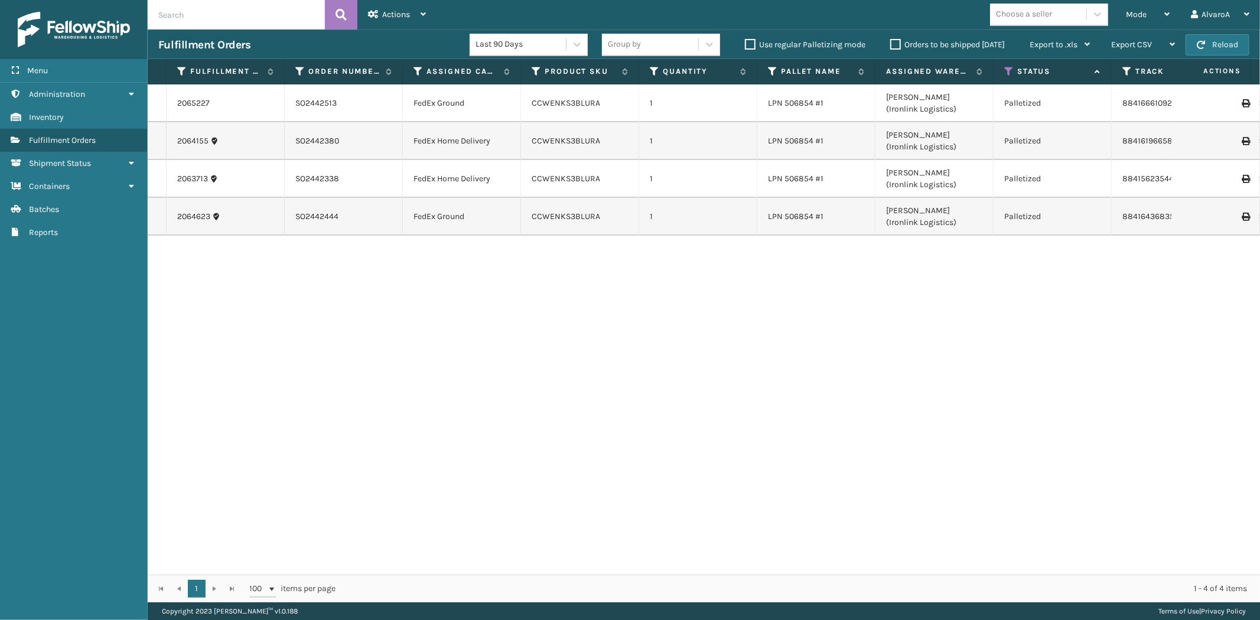
click at [746, 46] on label "Use regular Palletizing mode" at bounding box center [805, 45] width 120 height 10
click at [745, 45] on input "Use regular Palletizing mode" at bounding box center [745, 42] width 1 height 8
click at [1136, 18] on span "Mode" at bounding box center [1136, 14] width 21 height 10
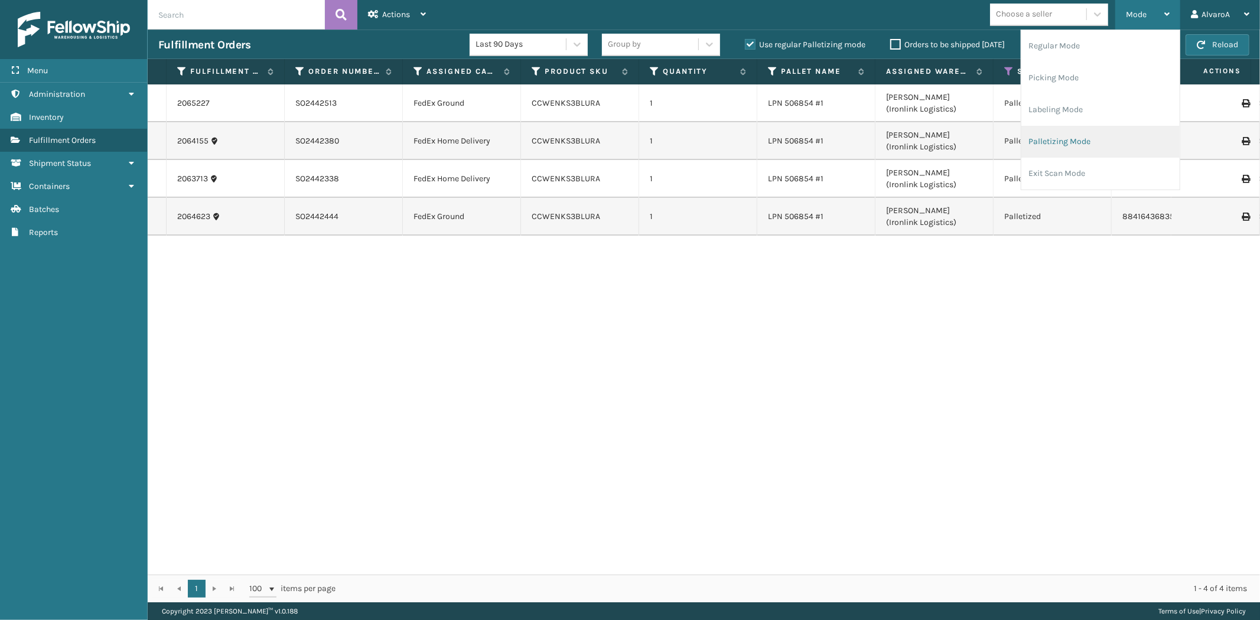
click at [1049, 134] on li "Palletizing Mode" at bounding box center [1100, 142] width 158 height 32
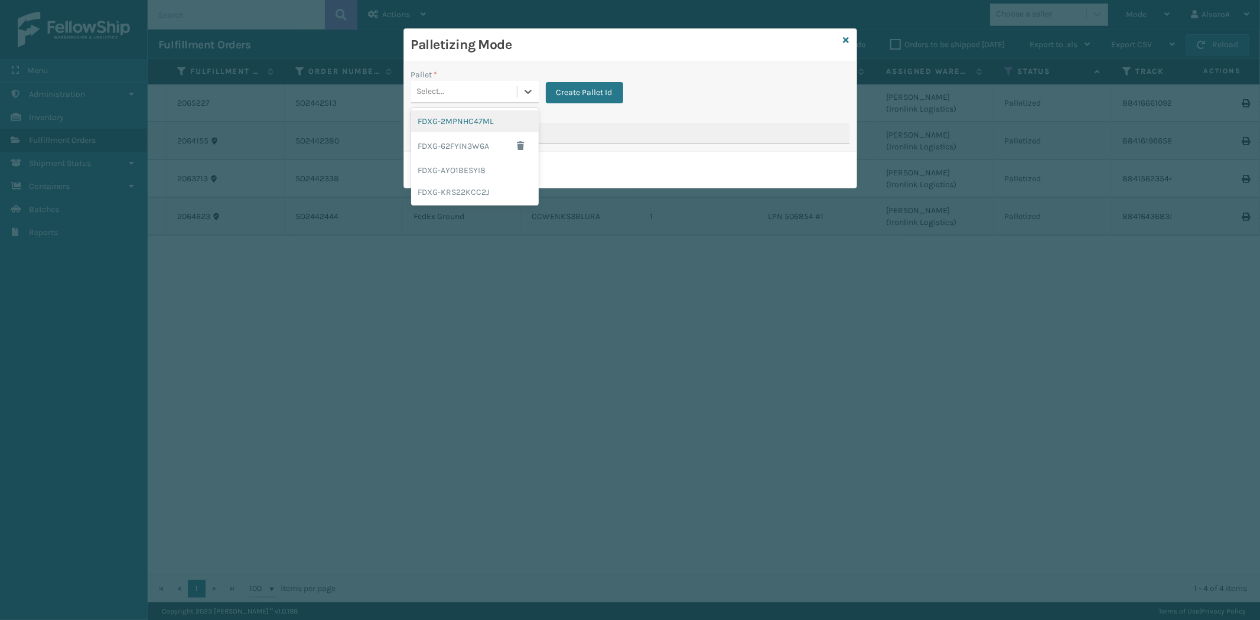
drag, startPoint x: 521, startPoint y: 92, endPoint x: 542, endPoint y: 122, distance: 36.5
click at [522, 92] on div at bounding box center [527, 91] width 21 height 21
click at [522, 143] on span "button" at bounding box center [520, 146] width 7 height 8
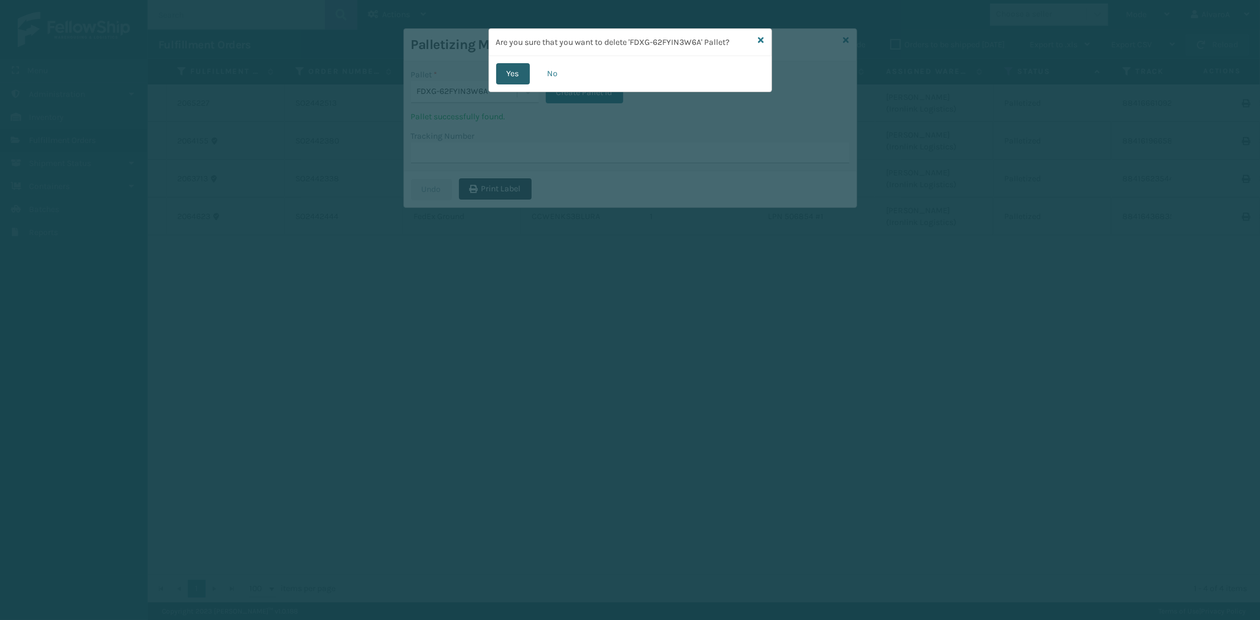
click at [516, 78] on button "Yes" at bounding box center [513, 73] width 34 height 21
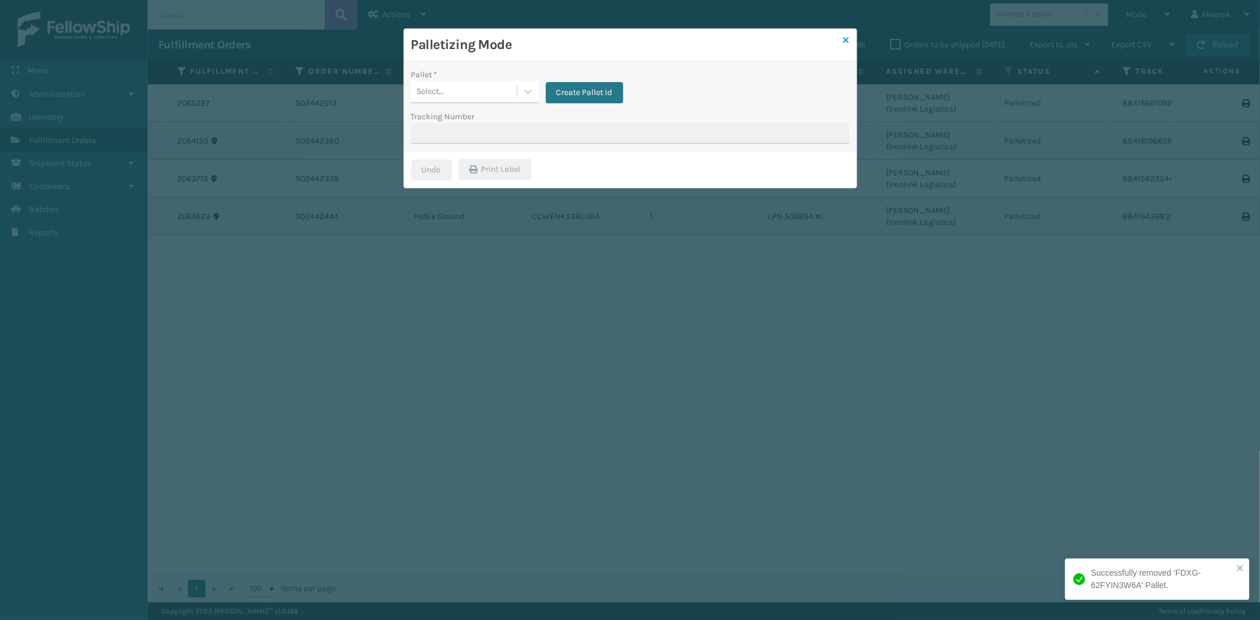
click at [846, 40] on icon at bounding box center [846, 40] width 6 height 8
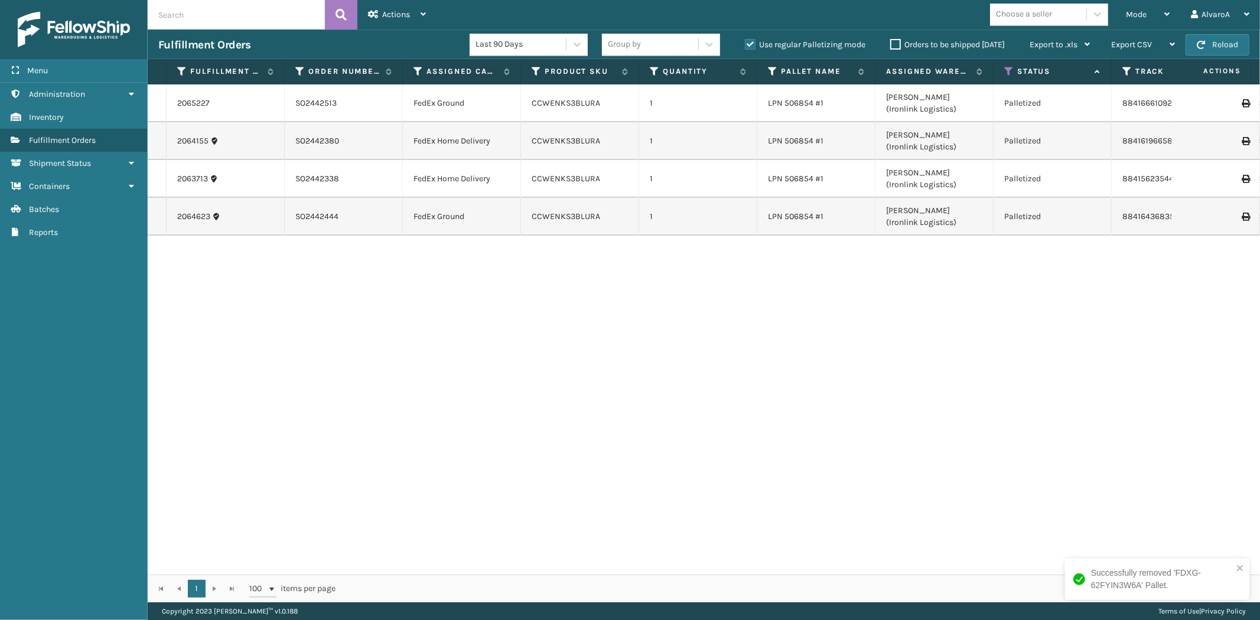
drag, startPoint x: 750, startPoint y: 43, endPoint x: 1069, endPoint y: 36, distance: 319.6
click at [751, 43] on label "Use regular Palletizing mode" at bounding box center [805, 45] width 120 height 10
click at [745, 43] on input "Use regular Palletizing mode" at bounding box center [745, 42] width 1 height 8
checkbox input "false"
click at [1119, 18] on div "Mode Regular Mode Picking Mode Labeling Mode Exit Scan Mode" at bounding box center [1147, 15] width 65 height 30
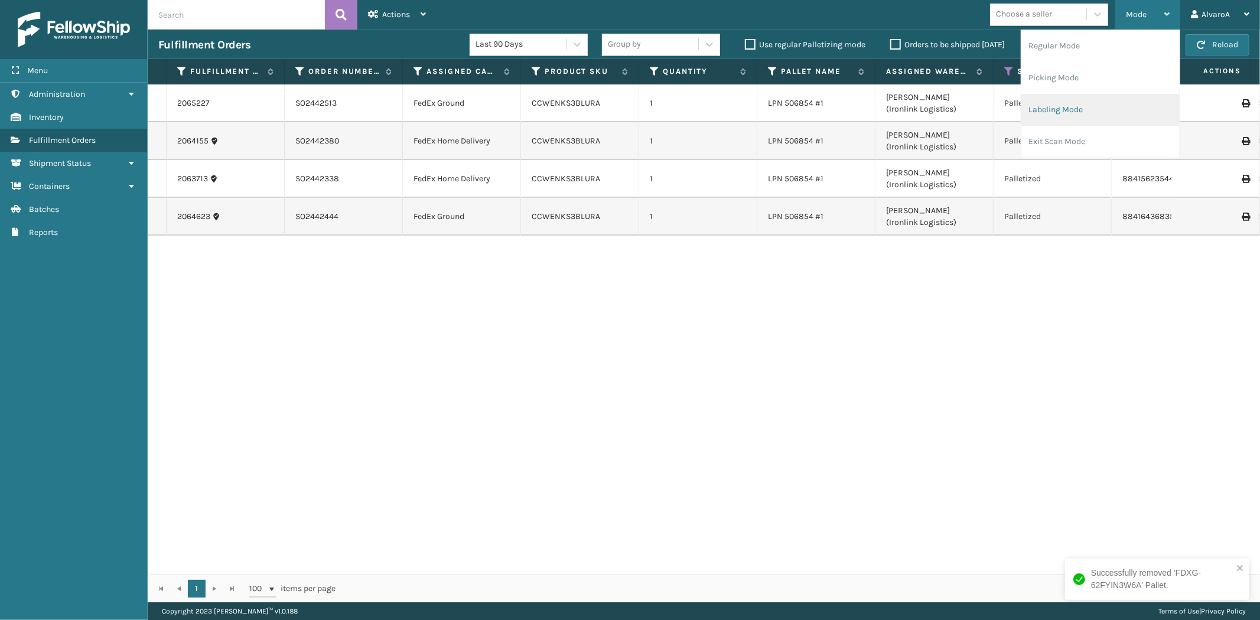
click at [1038, 114] on li "Labeling Mode" at bounding box center [1100, 110] width 158 height 32
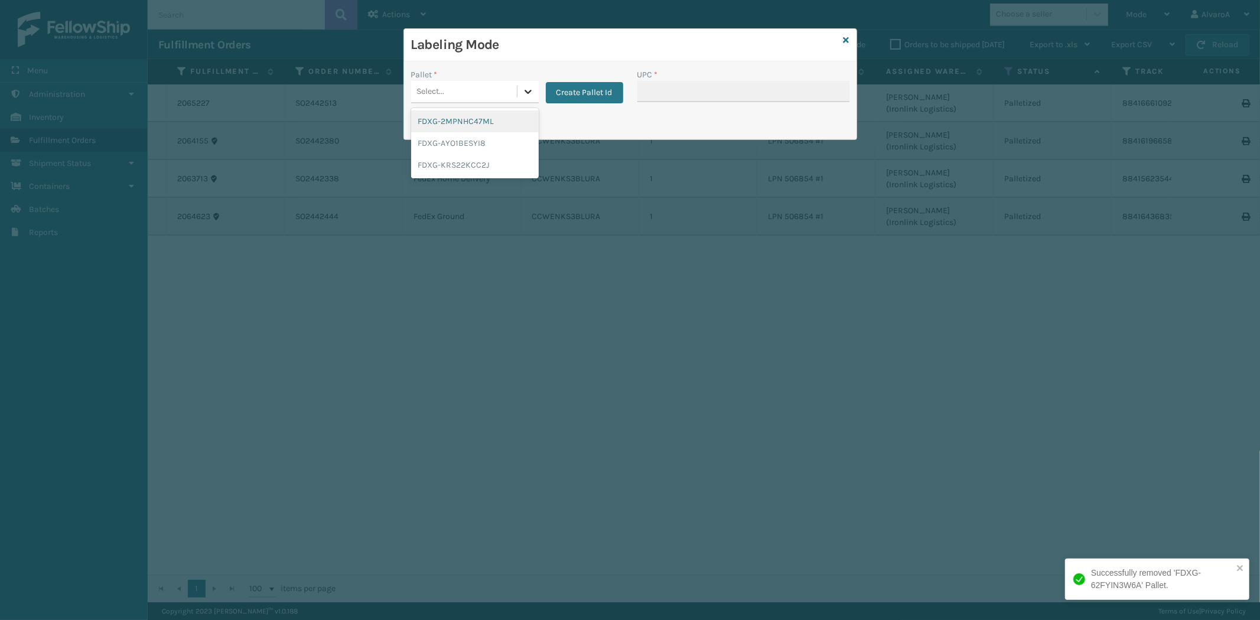
click at [526, 95] on icon at bounding box center [528, 92] width 12 height 12
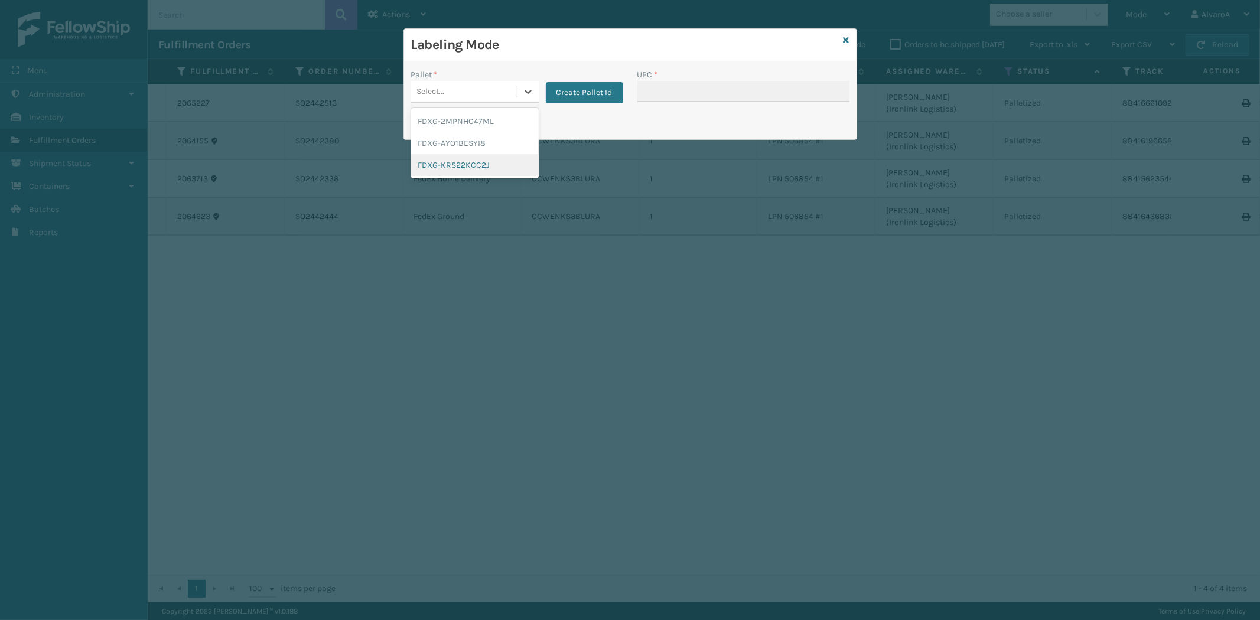
click at [459, 161] on div "FDXG-KRS22KCC2J" at bounding box center [475, 165] width 128 height 22
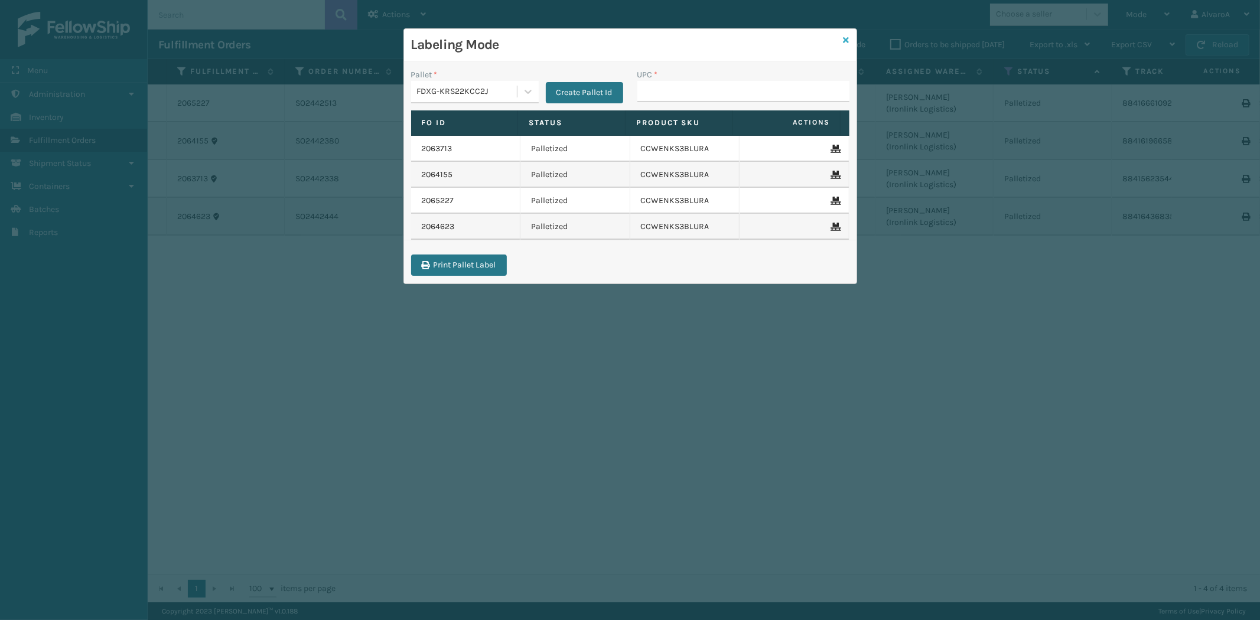
click at [845, 39] on icon at bounding box center [846, 40] width 6 height 8
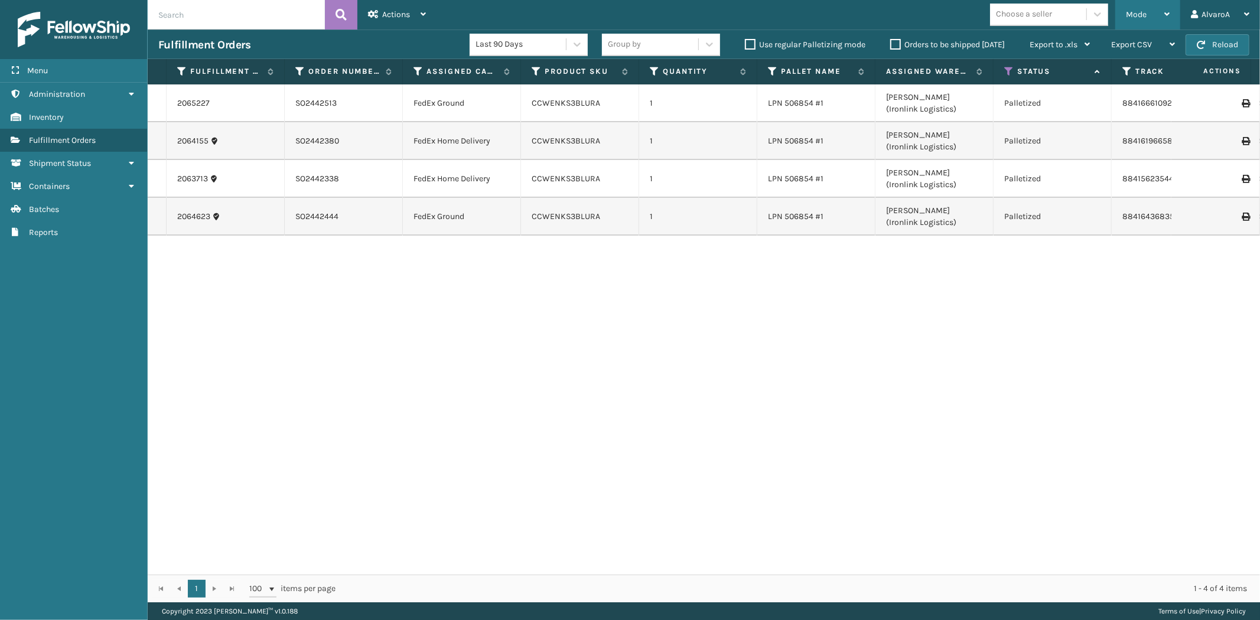
click at [1147, 17] on div "Mode" at bounding box center [1148, 15] width 44 height 30
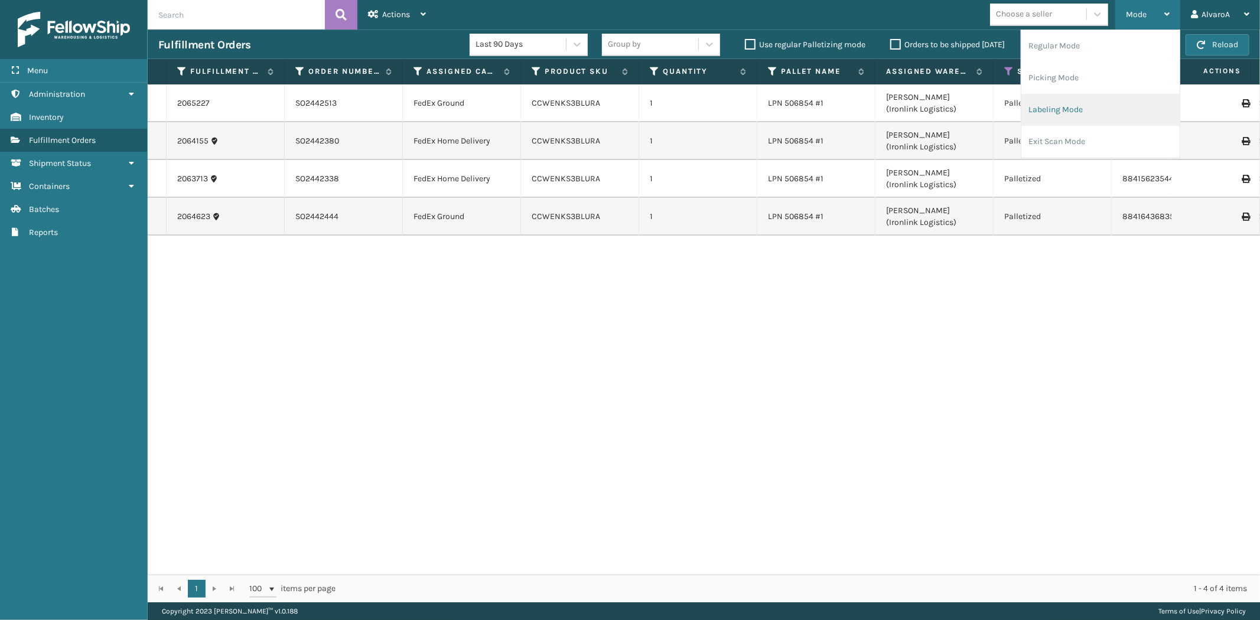
click at [1052, 115] on li "Labeling Mode" at bounding box center [1100, 110] width 158 height 32
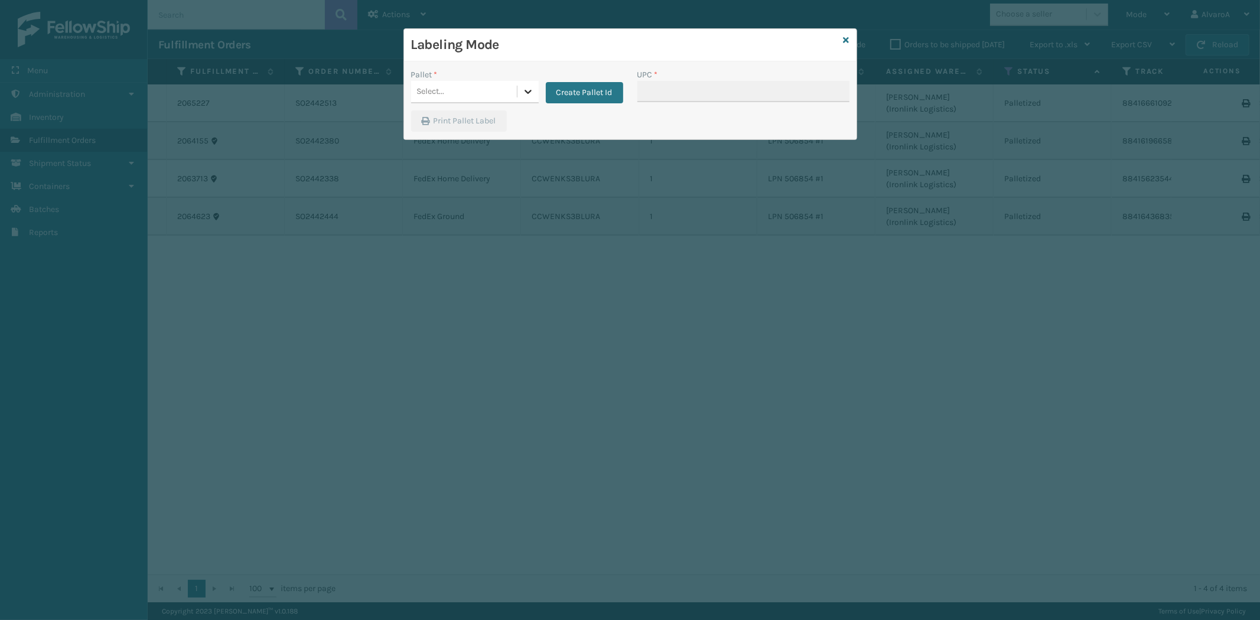
click at [524, 92] on icon at bounding box center [528, 92] width 12 height 12
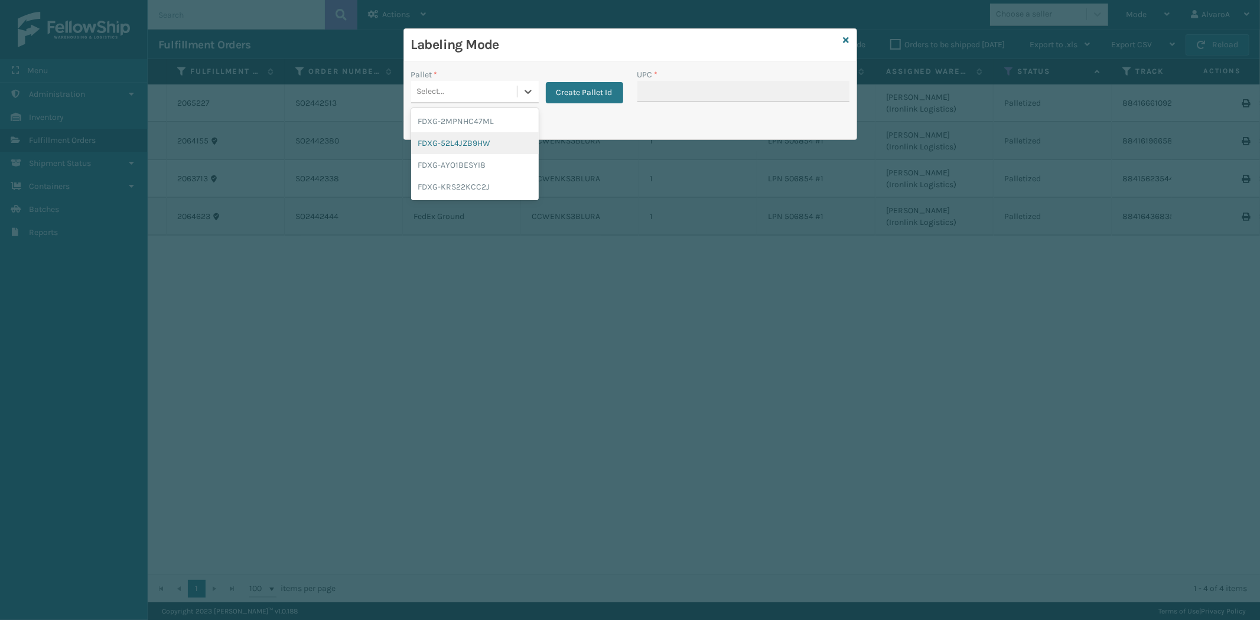
click at [474, 139] on div "FDXG-52L4JZB9HW" at bounding box center [475, 143] width 128 height 22
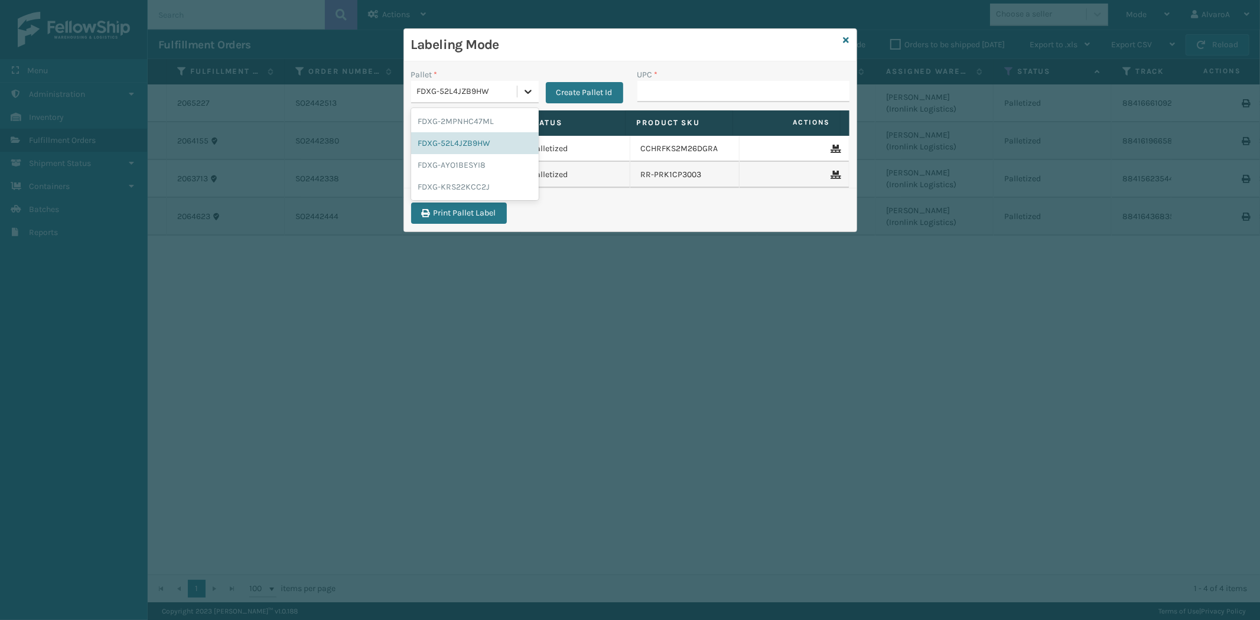
click at [524, 92] on icon at bounding box center [528, 92] width 12 height 12
click at [481, 186] on div "FDXG-KRS22KCC2J" at bounding box center [475, 187] width 128 height 22
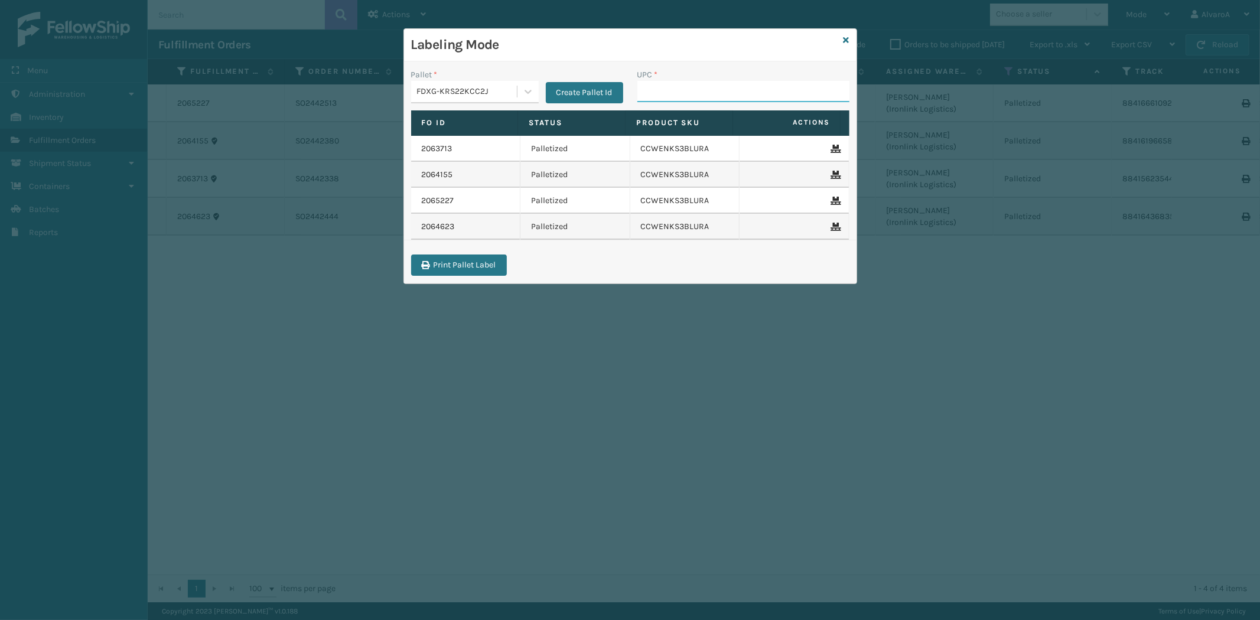
click at [723, 85] on input "UPC *" at bounding box center [743, 91] width 212 height 21
paste input "111A012FLX"
type input "111A012FLX"
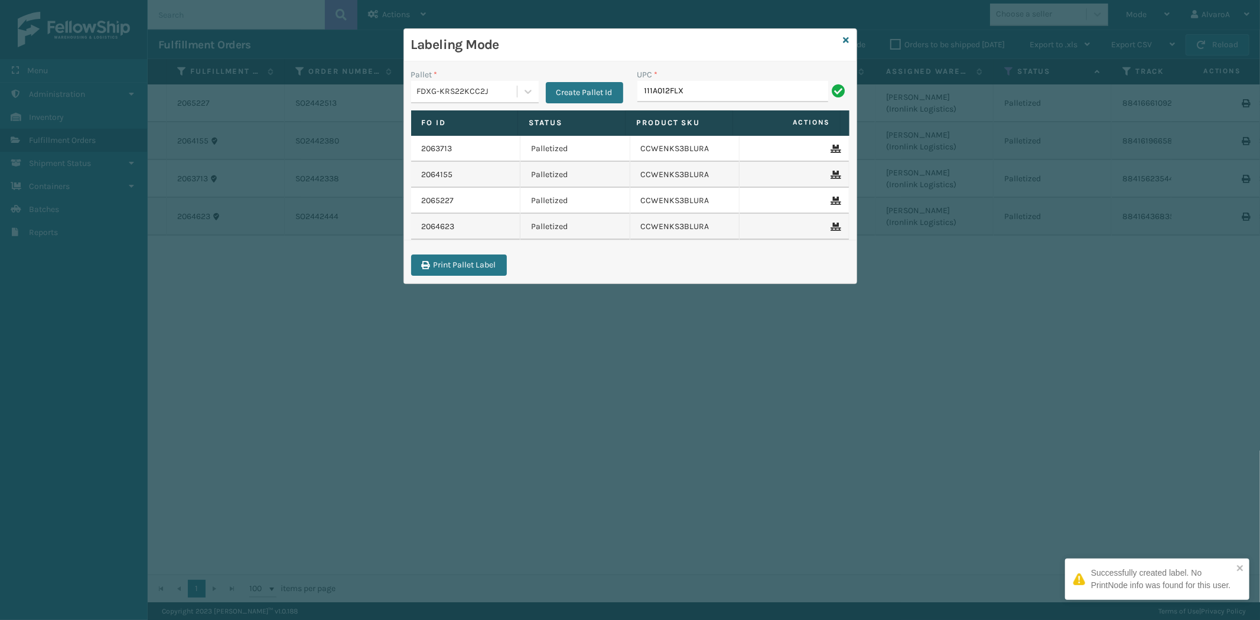
type input "111A012FLX"
paste input "CCWENKS3LBRRA"
type input "CCWENKS3LBRRA"
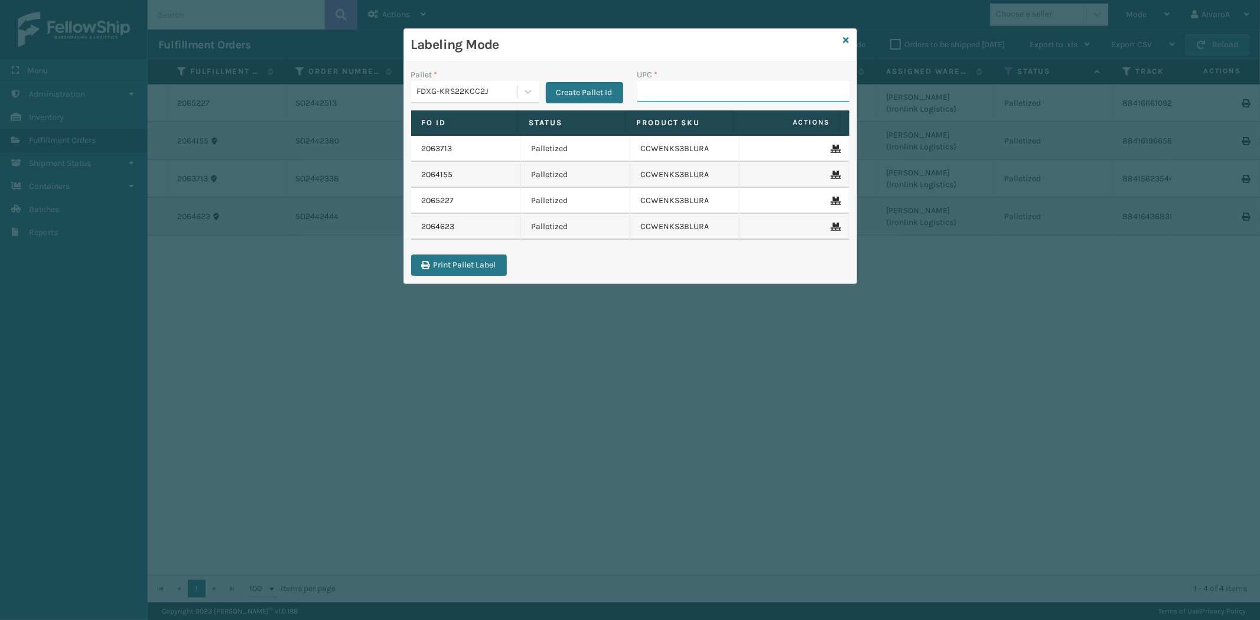
click at [660, 86] on input "UPC *" at bounding box center [743, 91] width 212 height 21
paste input "LKLGF2SP3GU3073"
type input "LKLGF2SP3GU3073"
click at [839, 40] on div "Labeling Mode" at bounding box center [630, 45] width 452 height 32
click at [847, 38] on icon at bounding box center [846, 40] width 6 height 8
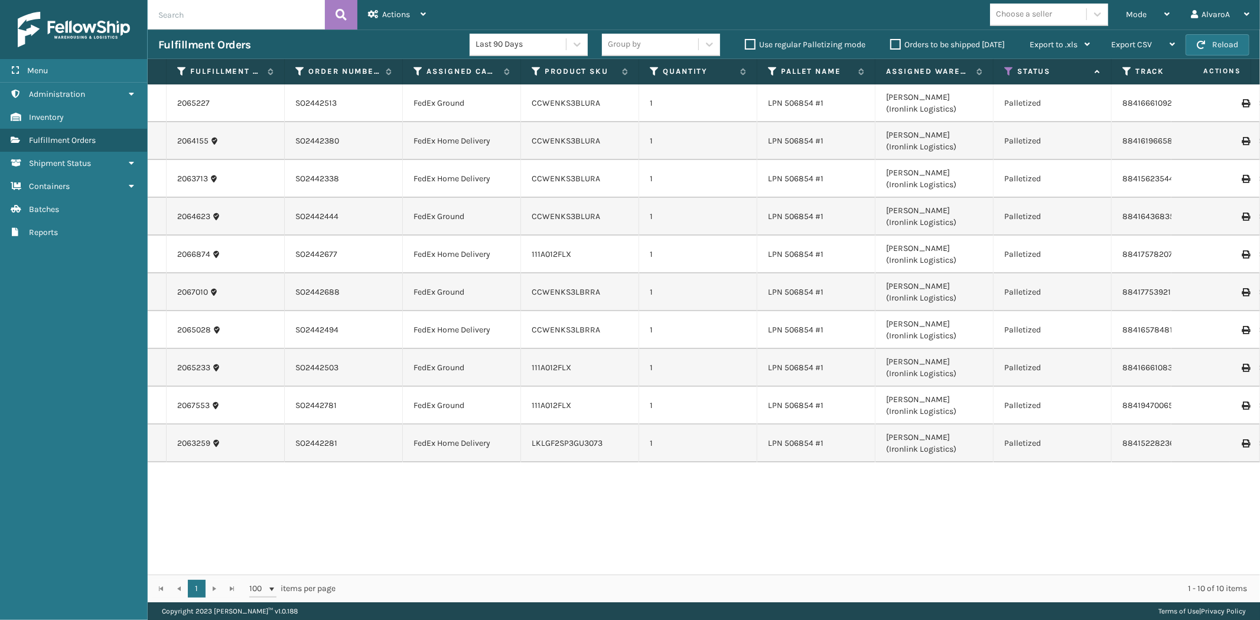
click at [1229, 442] on div at bounding box center [1215, 443] width 67 height 8
click at [1241, 444] on icon at bounding box center [1244, 443] width 7 height 8
click at [1153, 11] on div "Mode" at bounding box center [1148, 15] width 44 height 30
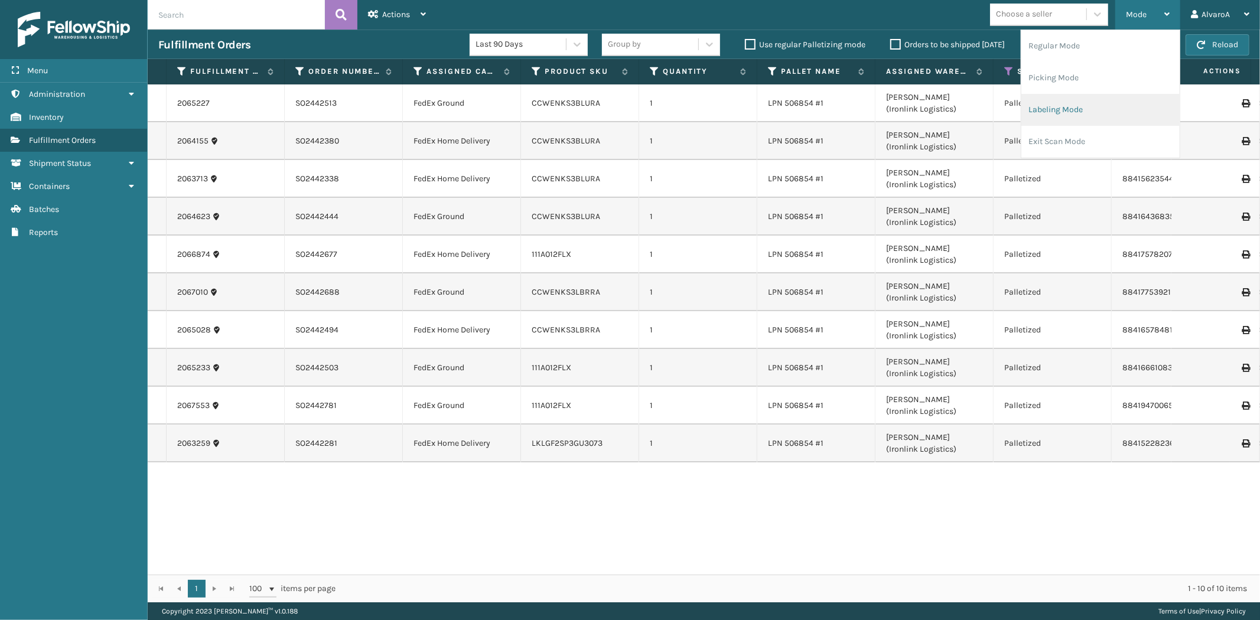
click at [1079, 117] on li "Labeling Mode" at bounding box center [1100, 110] width 158 height 32
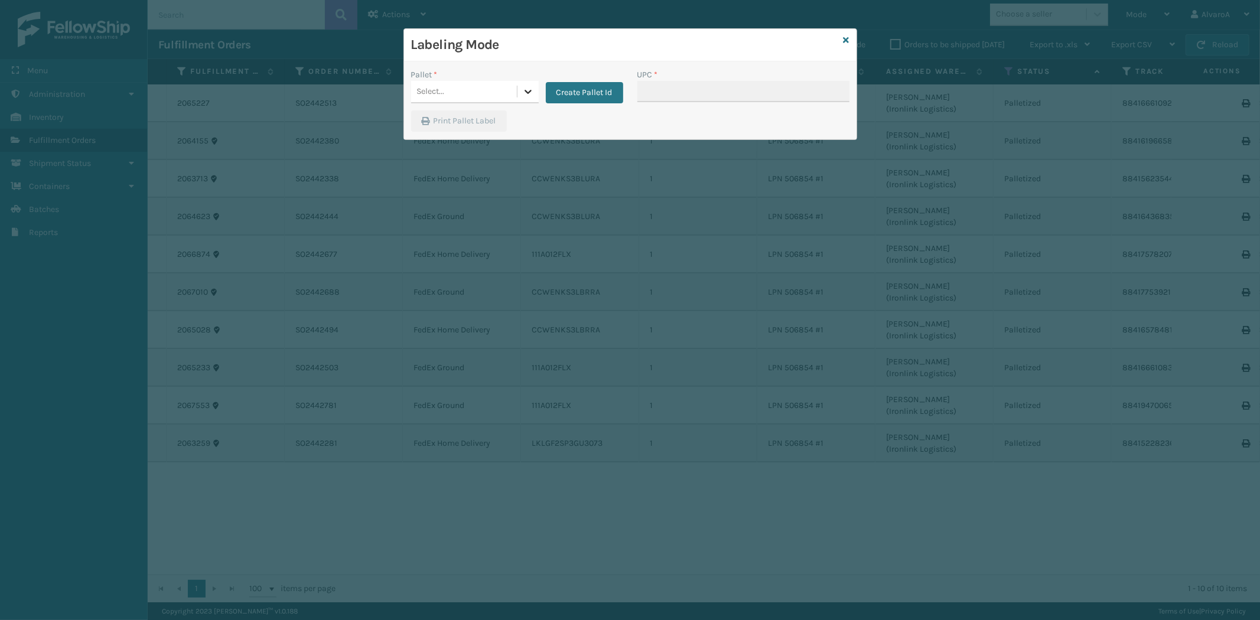
click at [534, 87] on div at bounding box center [527, 91] width 21 height 21
click at [455, 168] on div "FDXG-KRS22KCC2J" at bounding box center [475, 165] width 128 height 22
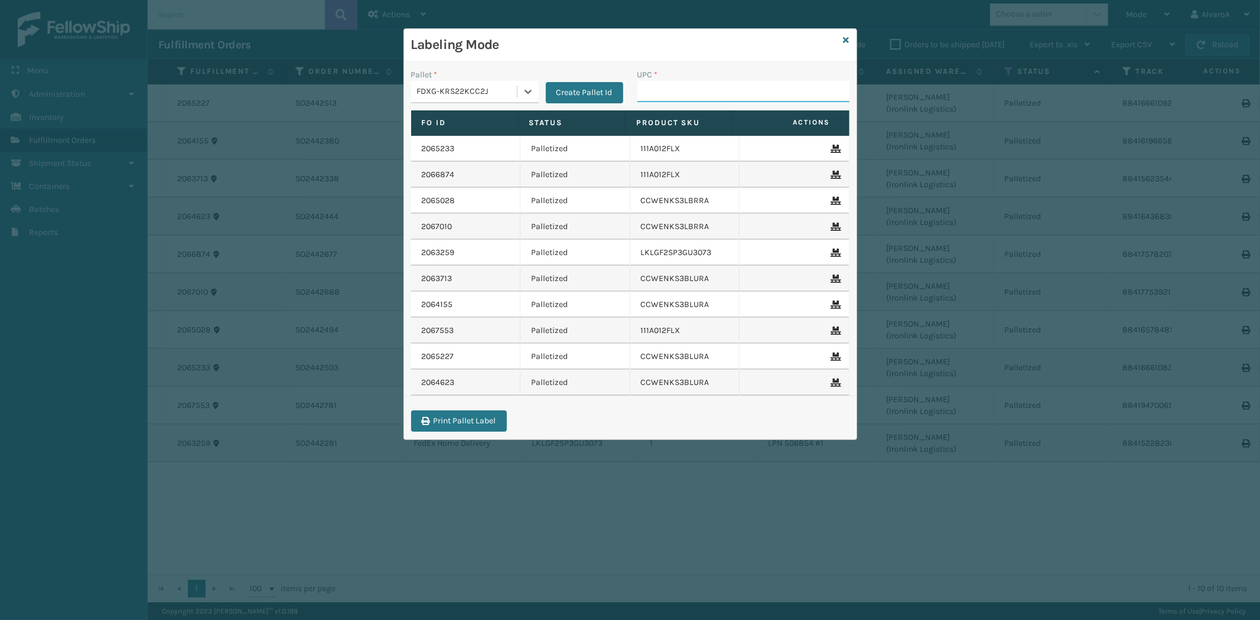
click at [717, 87] on input "UPC *" at bounding box center [743, 91] width 212 height 21
paste input "LKLGF2SP3GU3073"
type input "LKLGF2SP3GU3073"
paste input "CCHRFKS3M26BKVA"
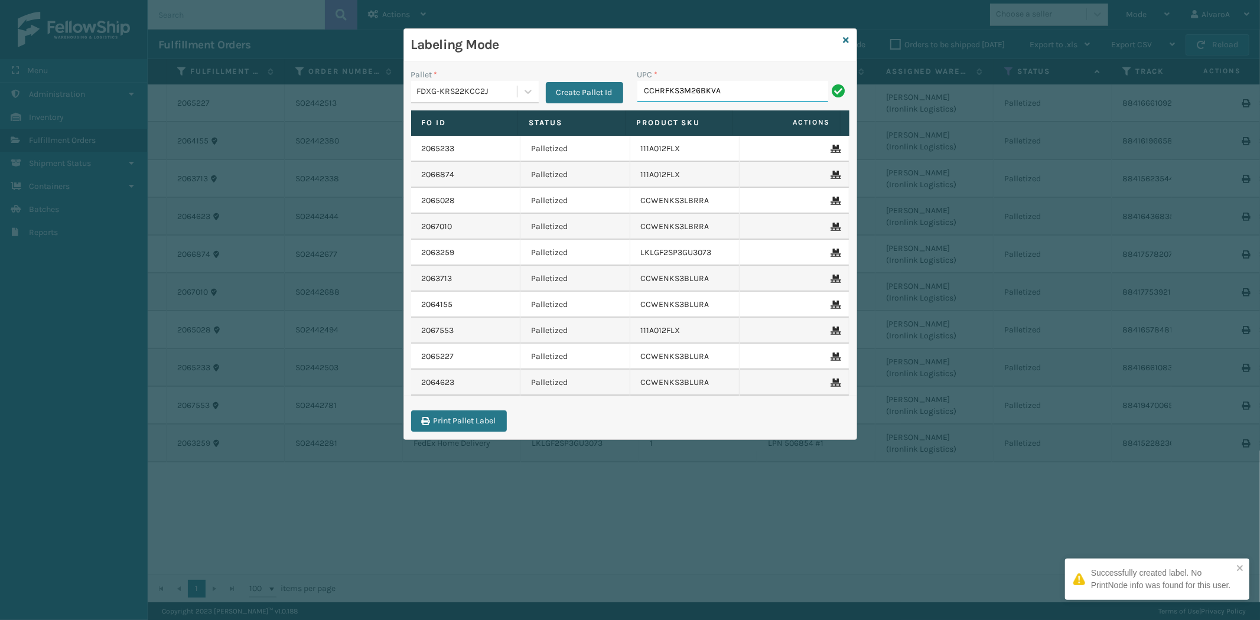
type input "CCHRFKS3M26BKVA"
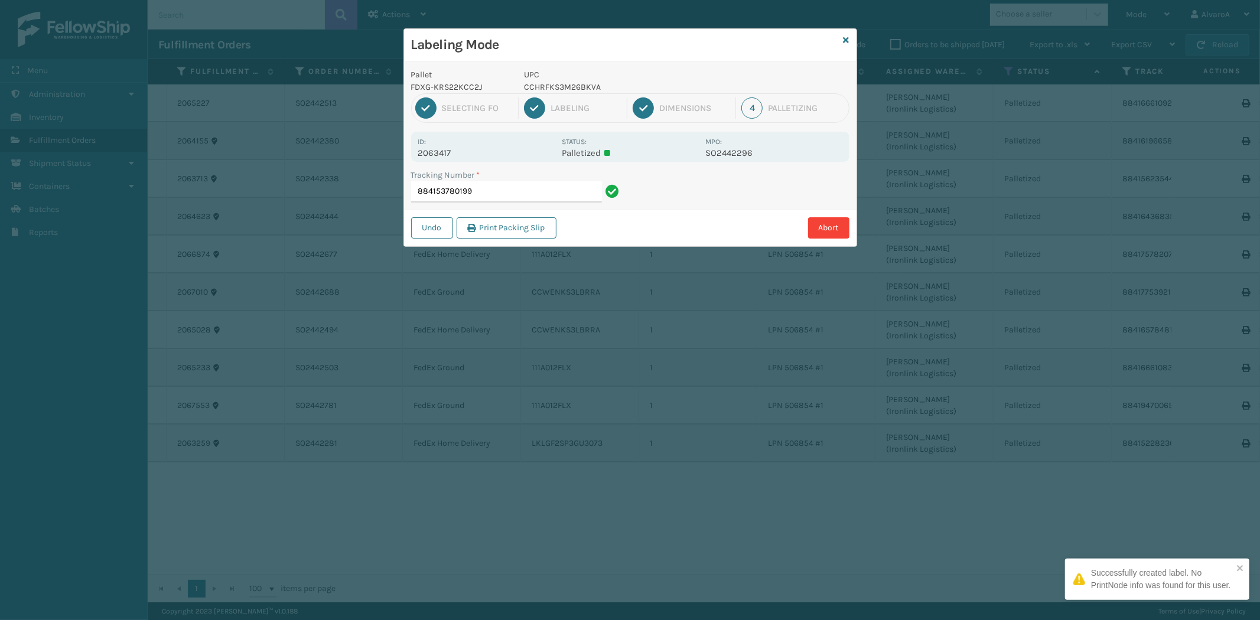
type input "884153780199 CCHRFKS3M26BKVA"
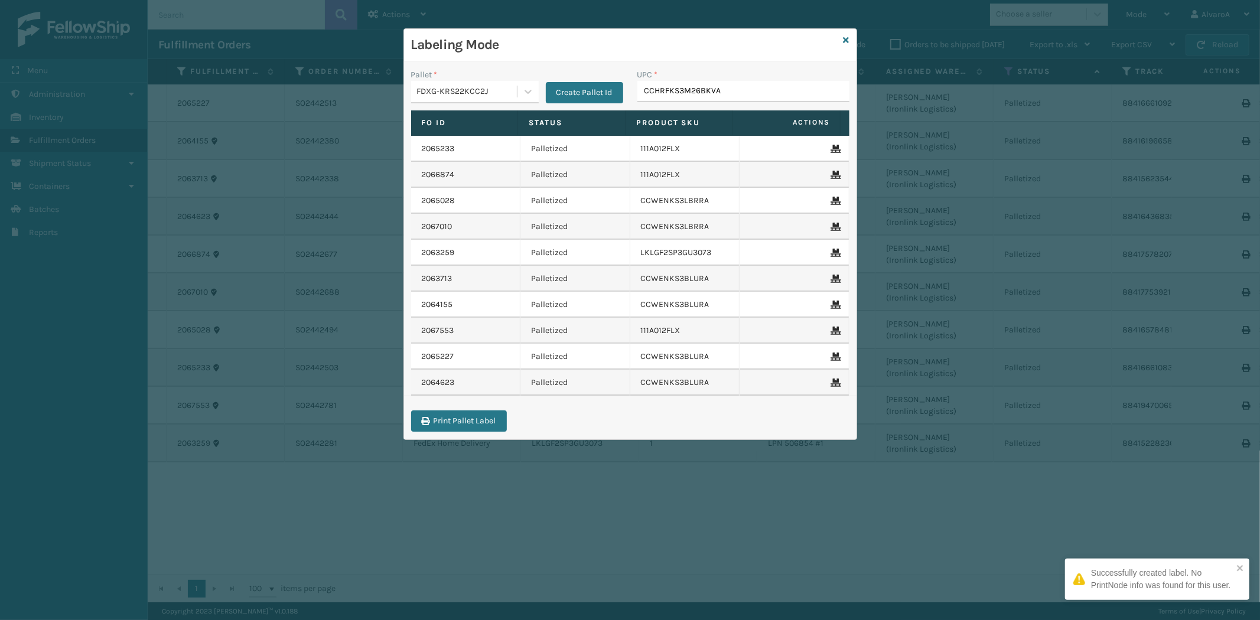
type input "CCHRFKS3M26BKVA"
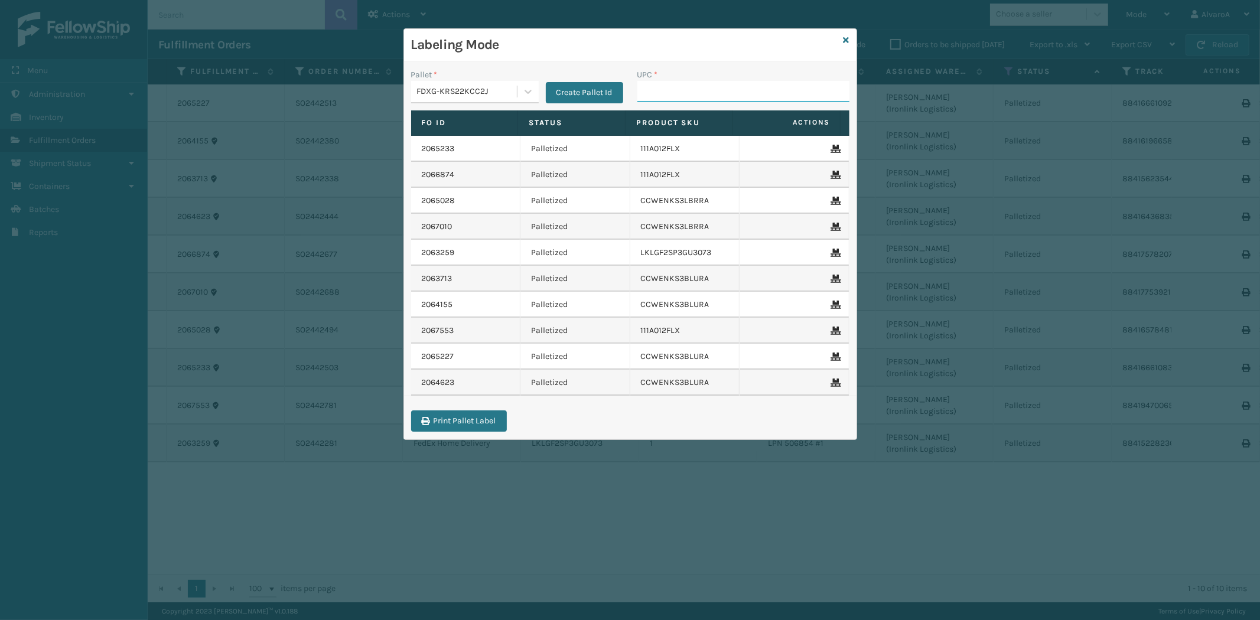
click at [664, 95] on input "UPC *" at bounding box center [743, 91] width 212 height 21
paste input "133A008GRY"
type input "133A008GRY"
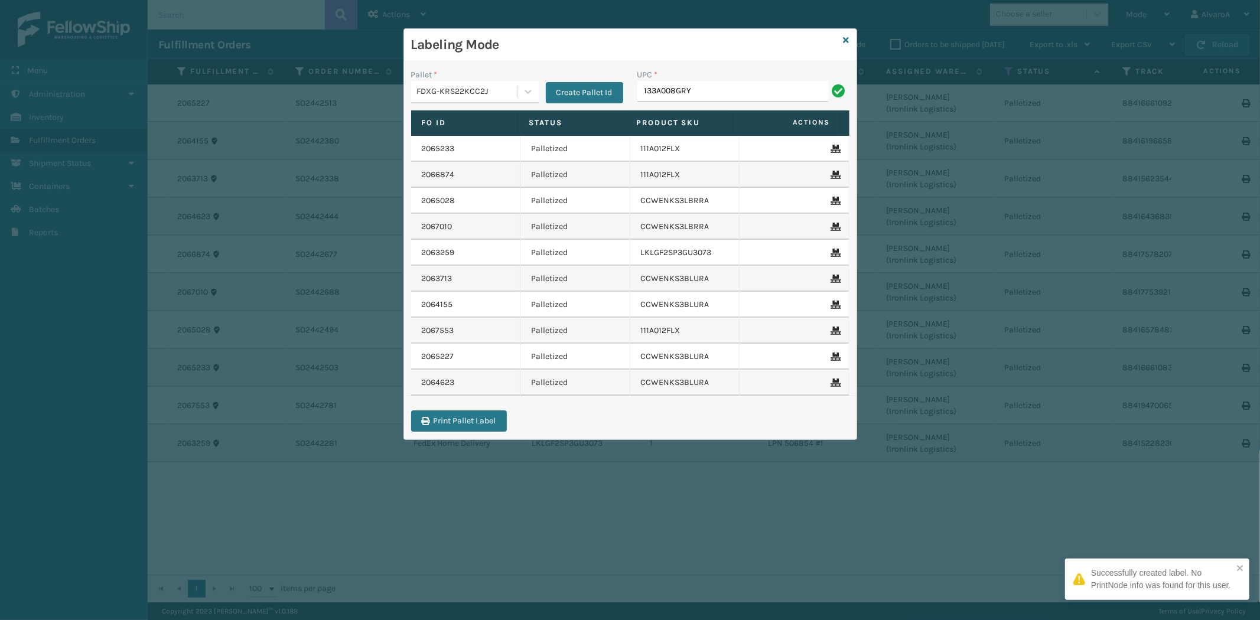
type input "133A008GRY"
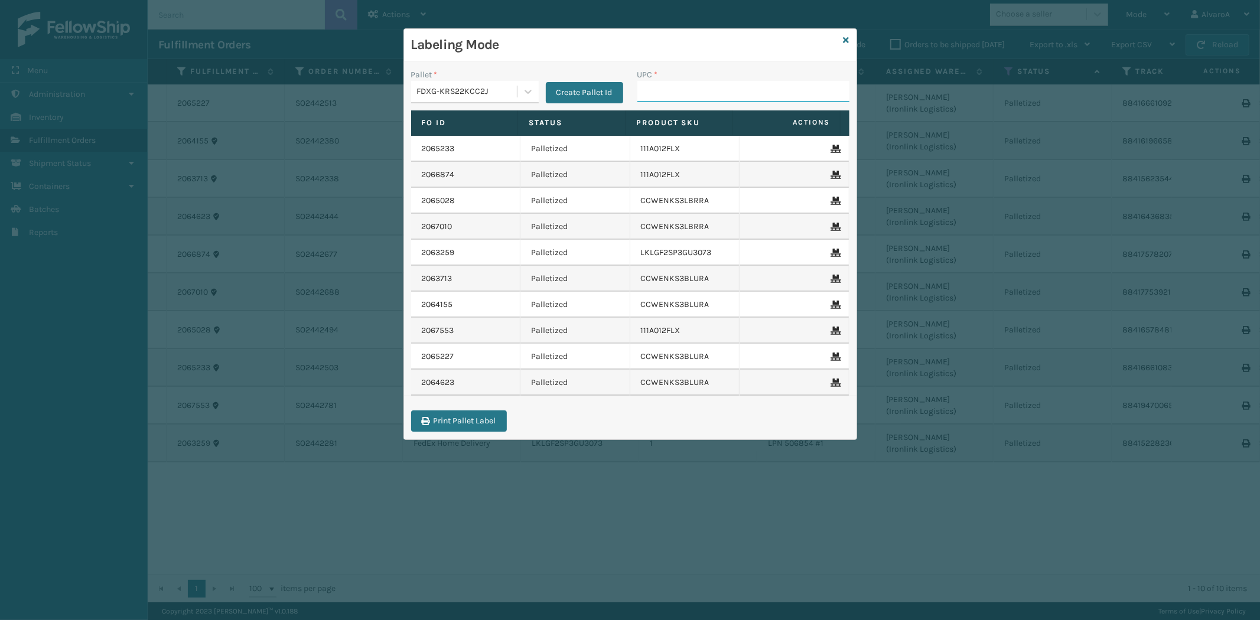
paste input "CCHRFKS3M26DGRA"
type input "CCHRFKS3M26DGRA"
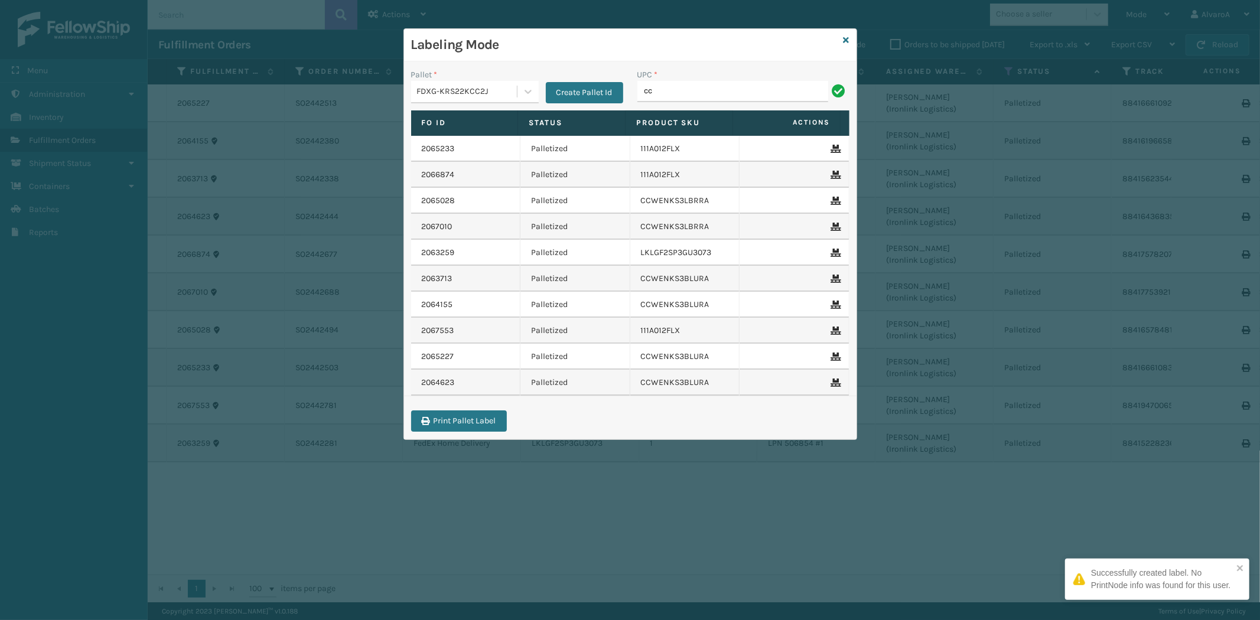
type input "c"
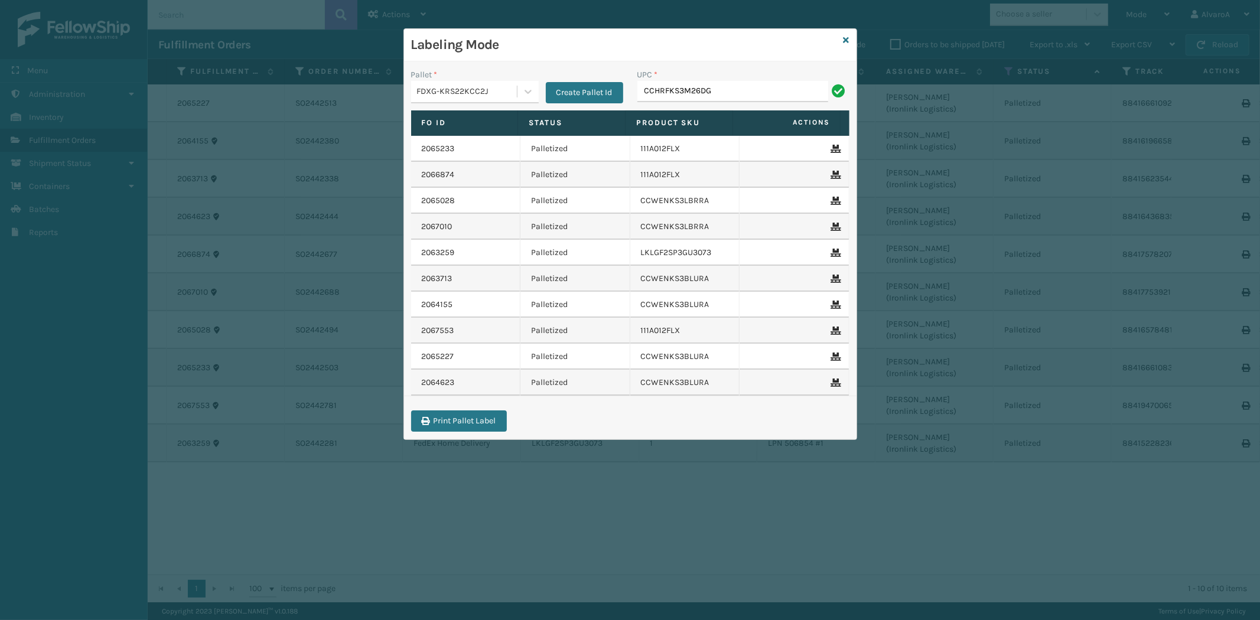
type input "CCHRFKS3M26DGRA"
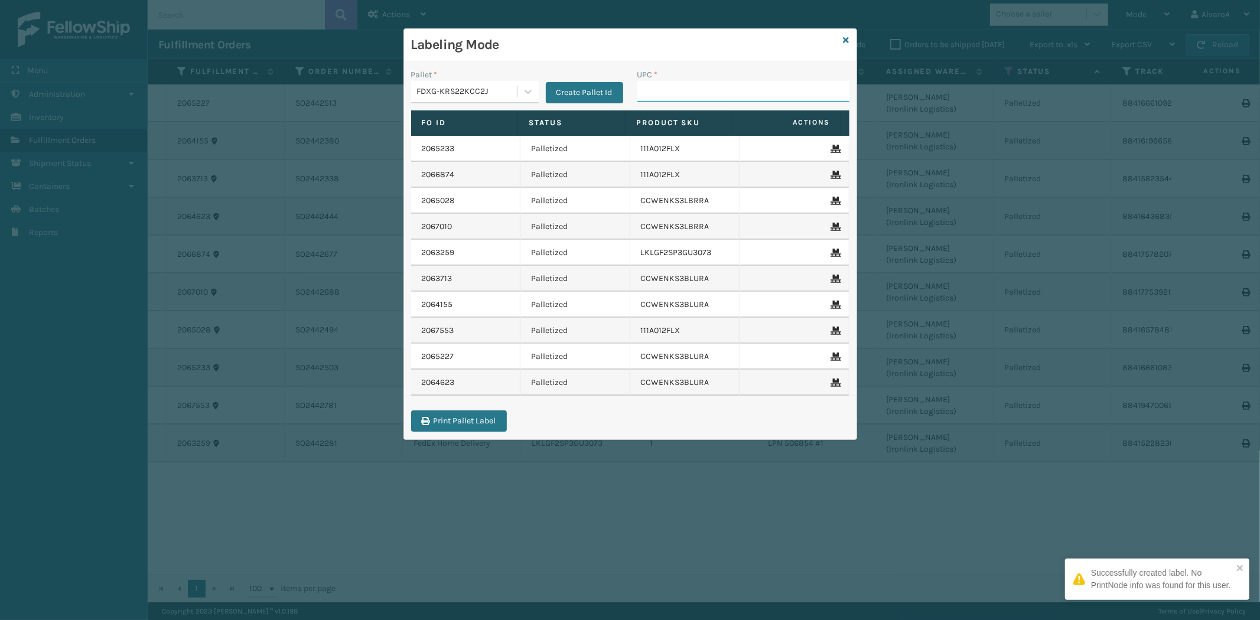
paste input "111A007IVO"
type input "111A007IVO"
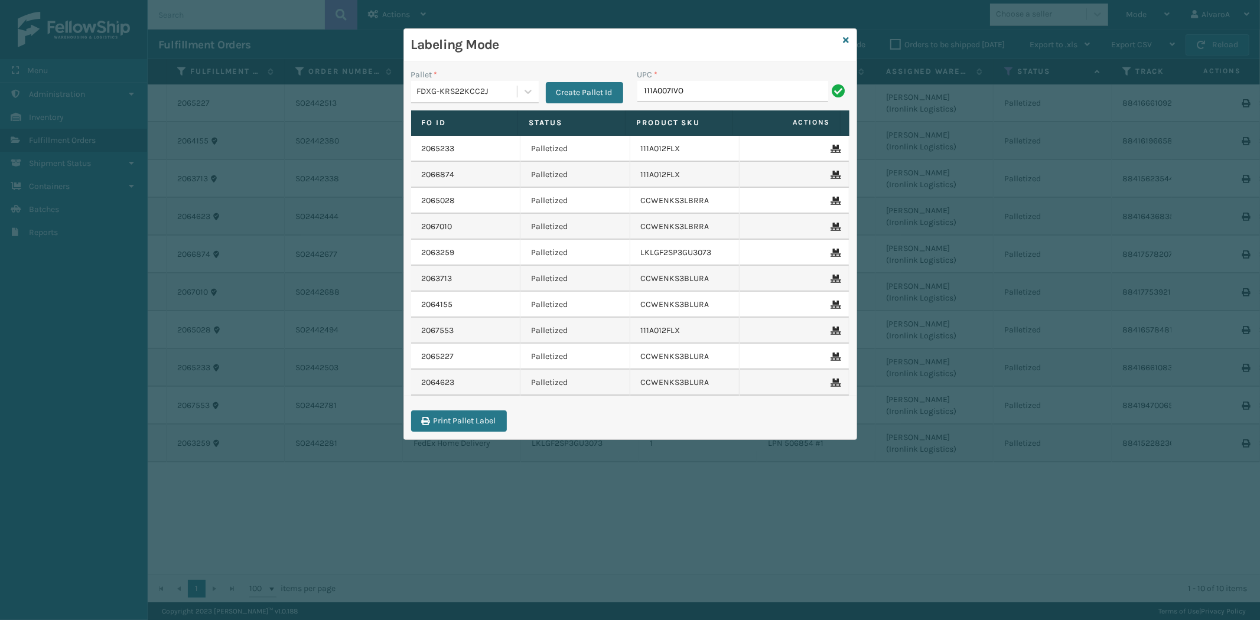
type input "111A007IVO"
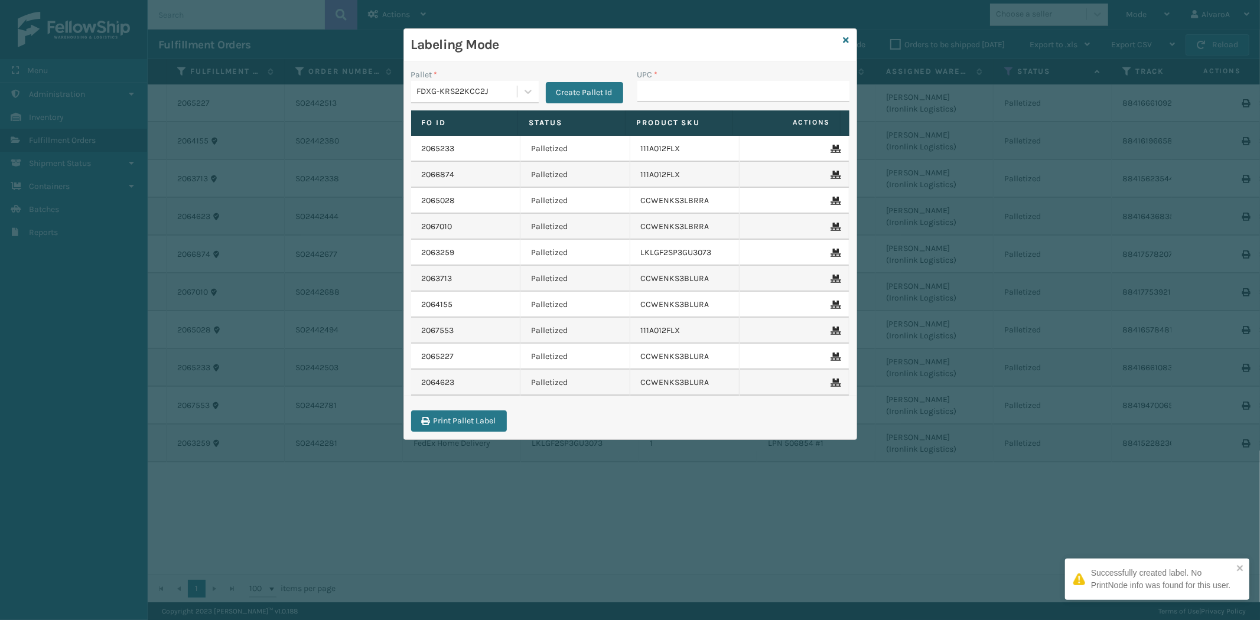
click at [841, 39] on div "Labeling Mode Pallet * FDXG-KRS22KCC2J Create Pallet Id UPC * Fo Id Status Prod…" at bounding box center [630, 234] width 454 height 412
click at [1132, 13] on div "Labeling Mode Pallet * FDXG-KRS22KCC2J Create Pallet Id UPC * Fo Id Status Prod…" at bounding box center [630, 310] width 1260 height 620
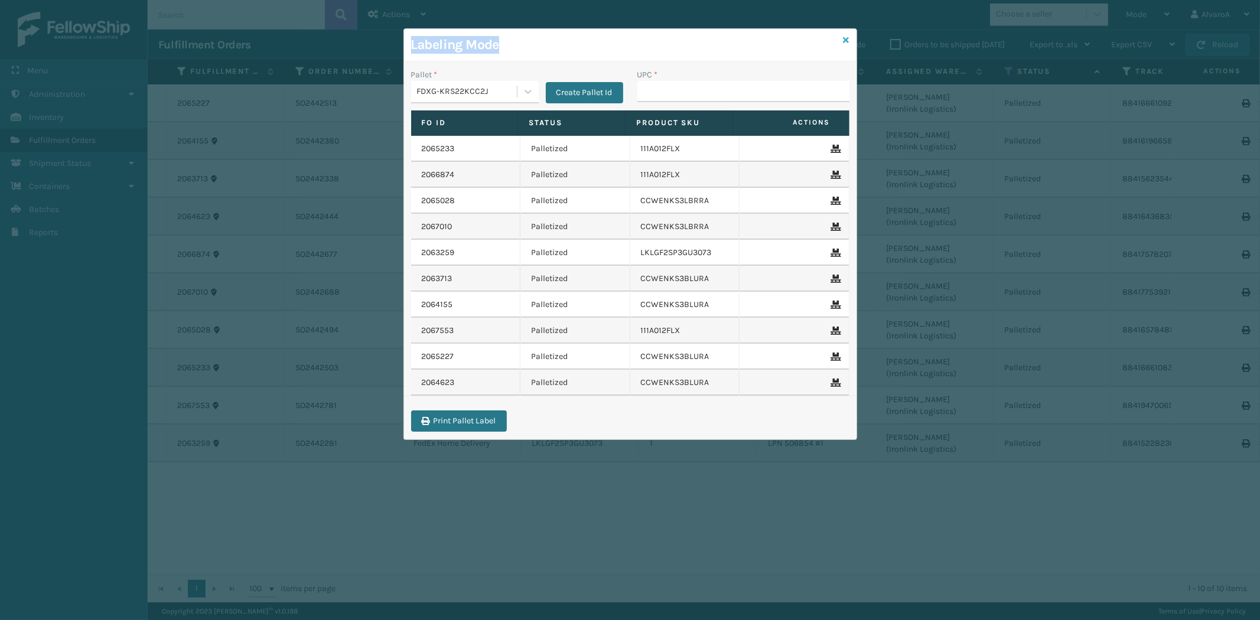
click at [847, 40] on icon at bounding box center [846, 40] width 6 height 8
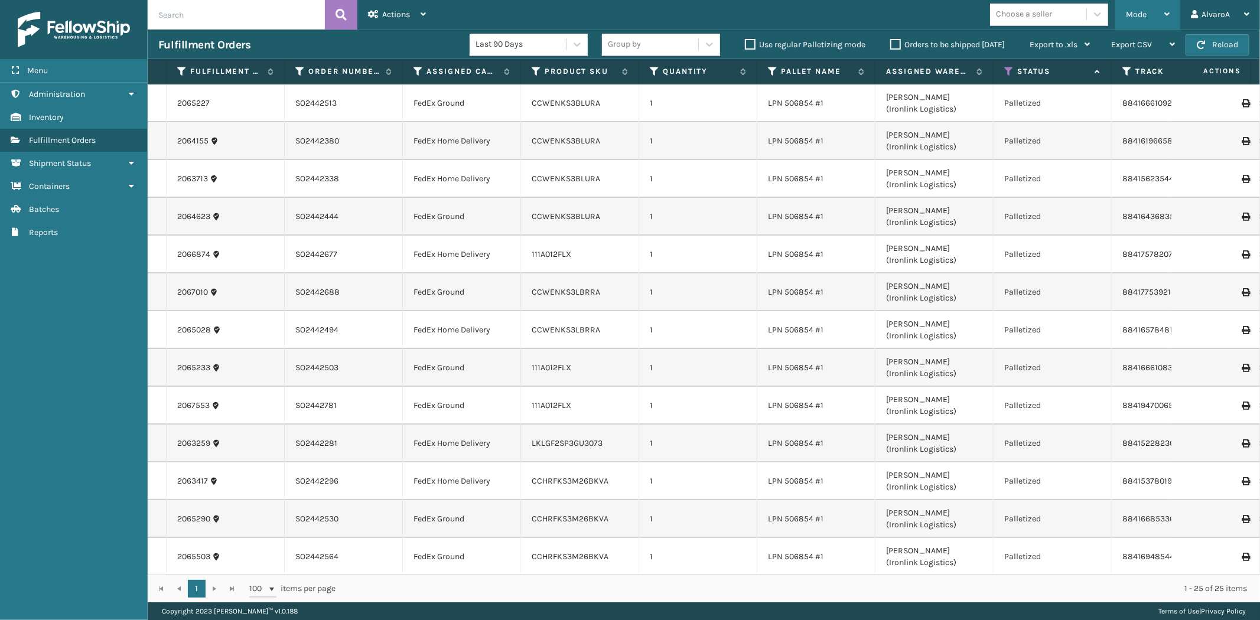
click at [1152, 15] on div "Mode" at bounding box center [1148, 15] width 44 height 30
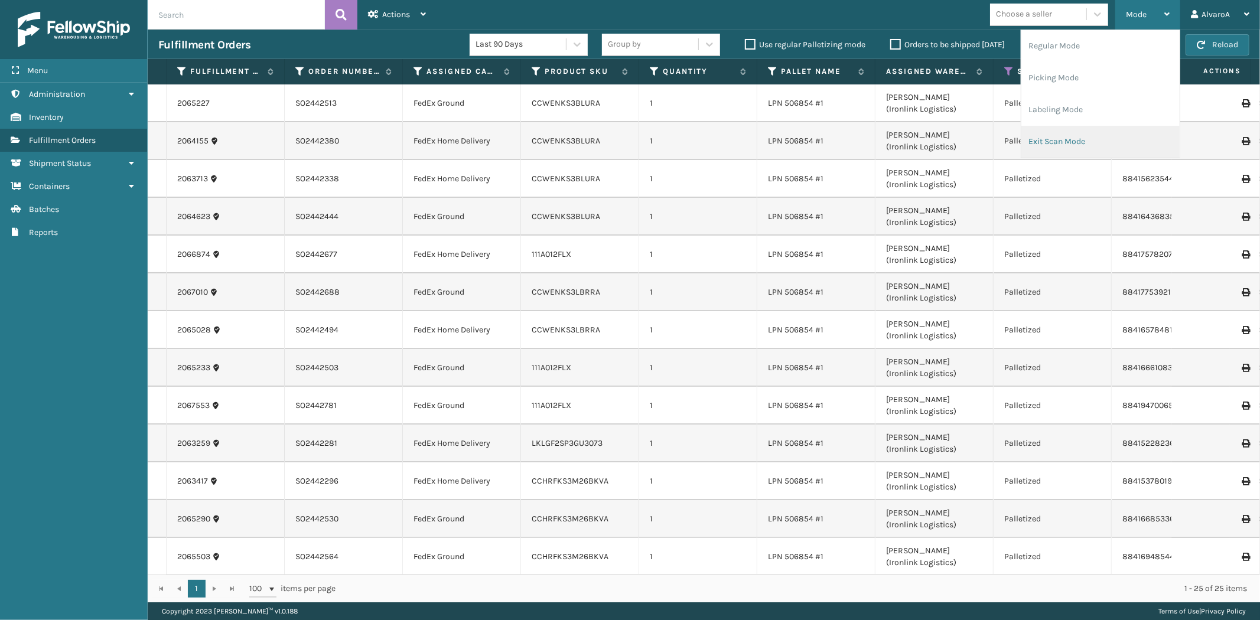
click at [1081, 145] on li "Exit Scan Mode" at bounding box center [1100, 142] width 158 height 32
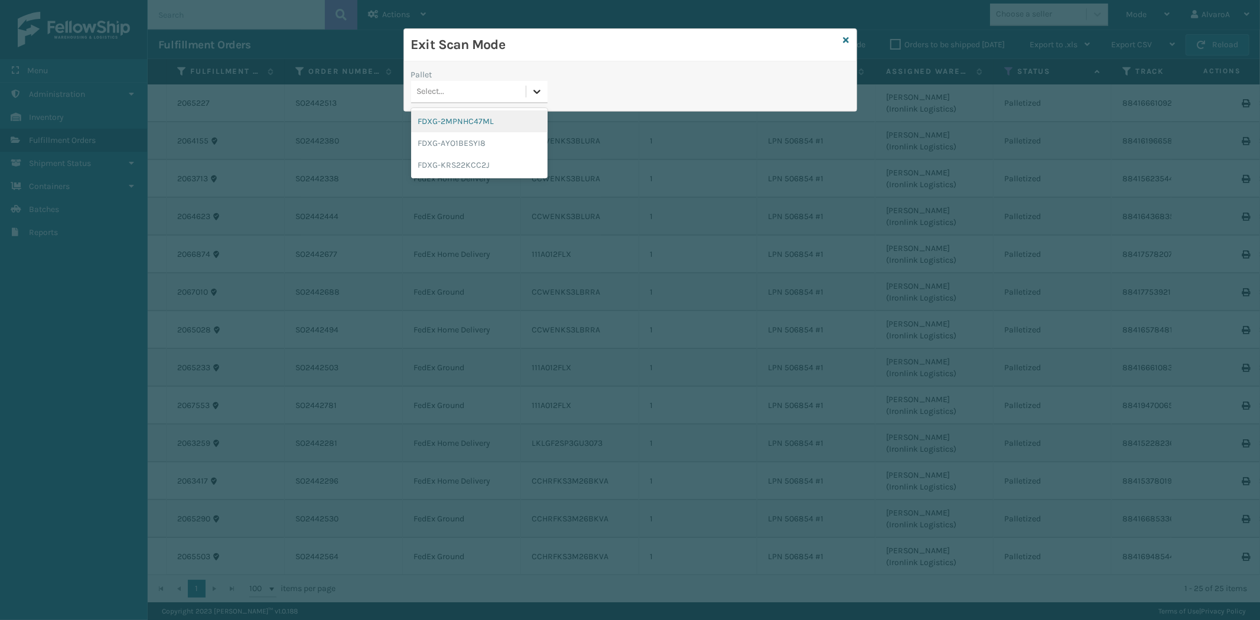
click at [534, 89] on icon at bounding box center [537, 92] width 12 height 12
click at [478, 162] on div "FDXG-KRS22KCC2J" at bounding box center [479, 165] width 136 height 22
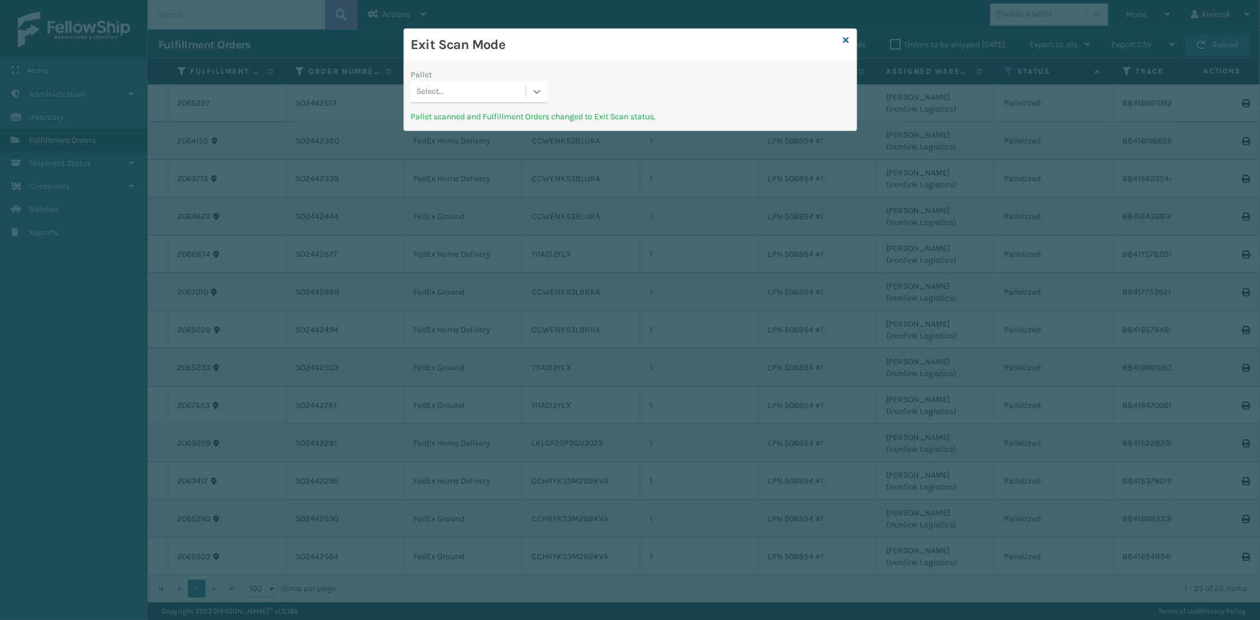
click at [536, 96] on icon at bounding box center [537, 92] width 12 height 12
click at [849, 38] on div "Exit Scan Mode" at bounding box center [630, 45] width 452 height 32
click at [846, 41] on icon at bounding box center [846, 40] width 6 height 8
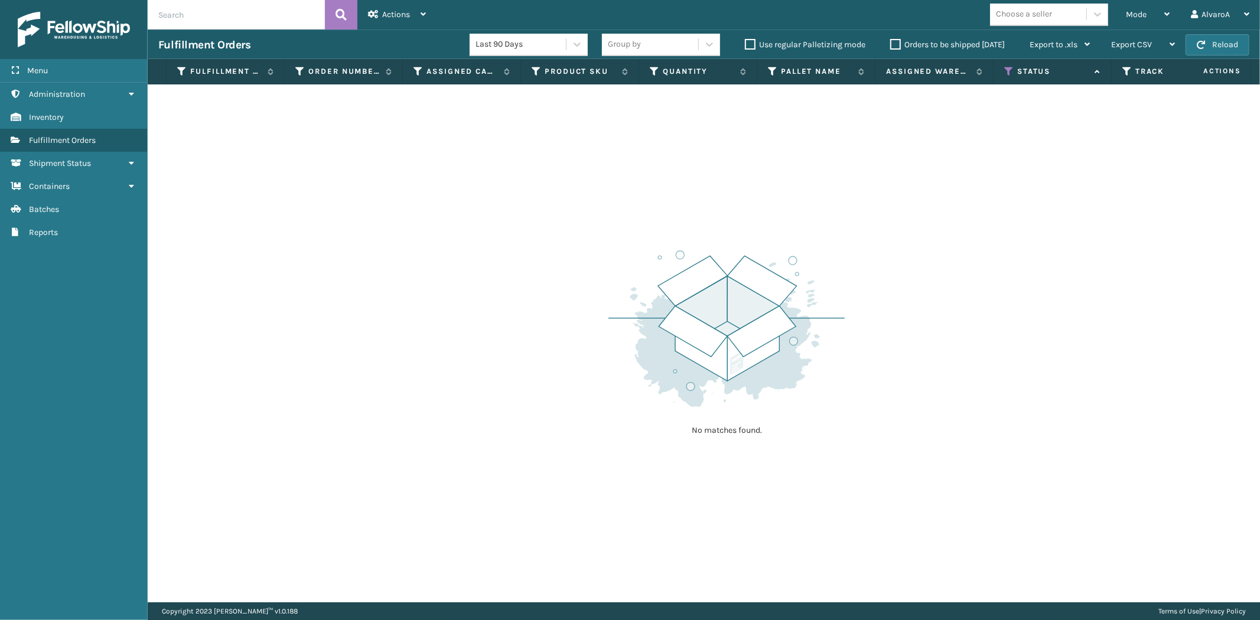
click at [901, 44] on label "Orders to be shipped [DATE]" at bounding box center [947, 45] width 115 height 10
click at [891, 44] on input "Orders to be shipped [DATE]" at bounding box center [890, 42] width 1 height 8
click at [901, 44] on label "Orders to be shipped [DATE]" at bounding box center [947, 45] width 115 height 10
click at [891, 44] on input "Orders to be shipped [DATE]" at bounding box center [890, 42] width 1 height 8
